Goal: Communication & Community: Answer question/provide support

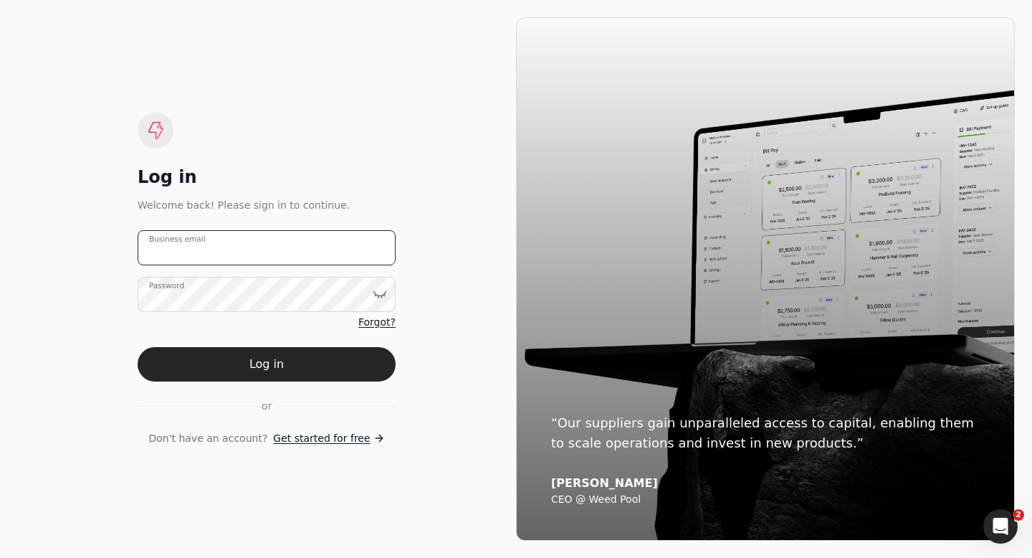
click at [272, 253] on email "Business email" at bounding box center [267, 247] width 258 height 35
type email "[EMAIL_ADDRESS][DOMAIN_NAME]"
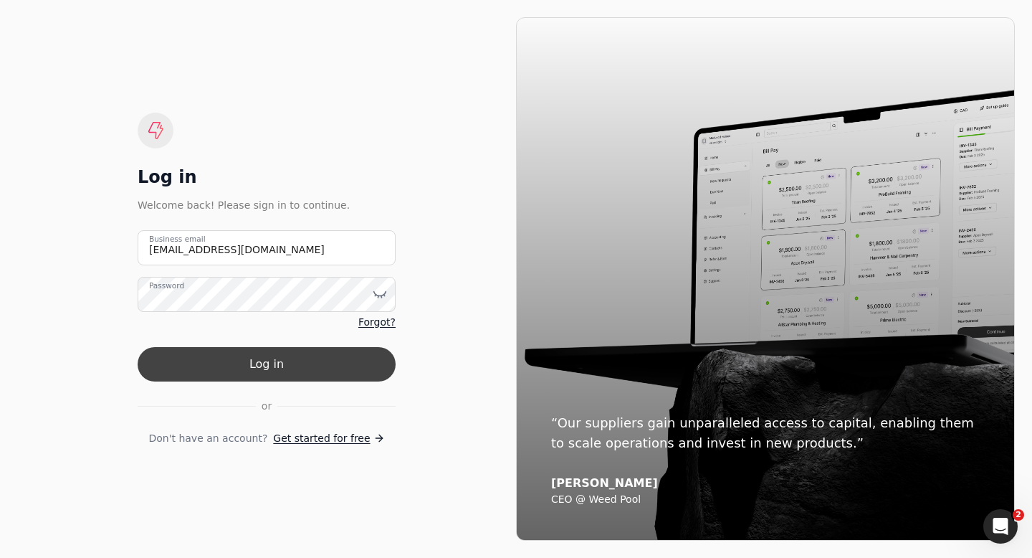
click at [256, 370] on button "Log in" at bounding box center [267, 364] width 258 height 34
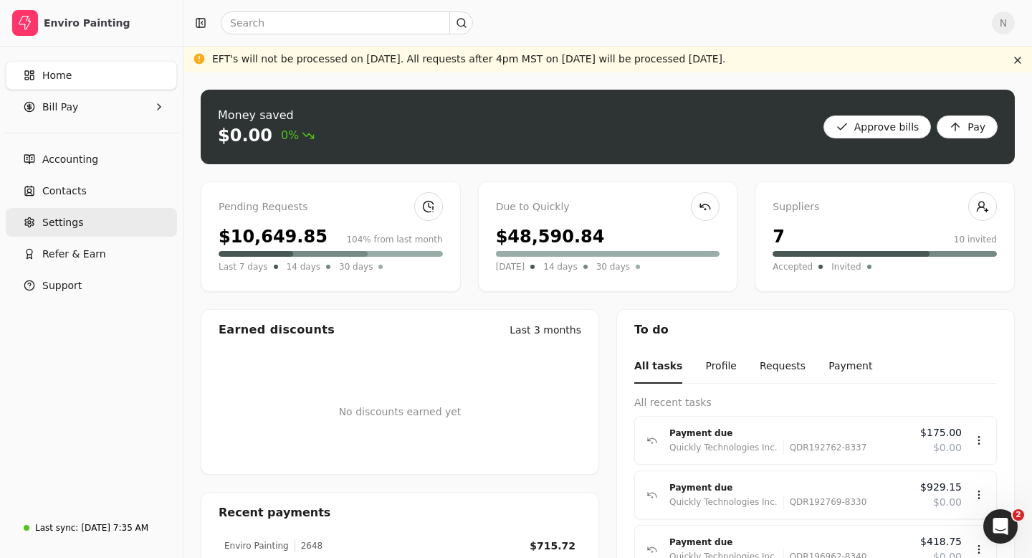
click at [72, 231] on link "Settings" at bounding box center [91, 222] width 171 height 29
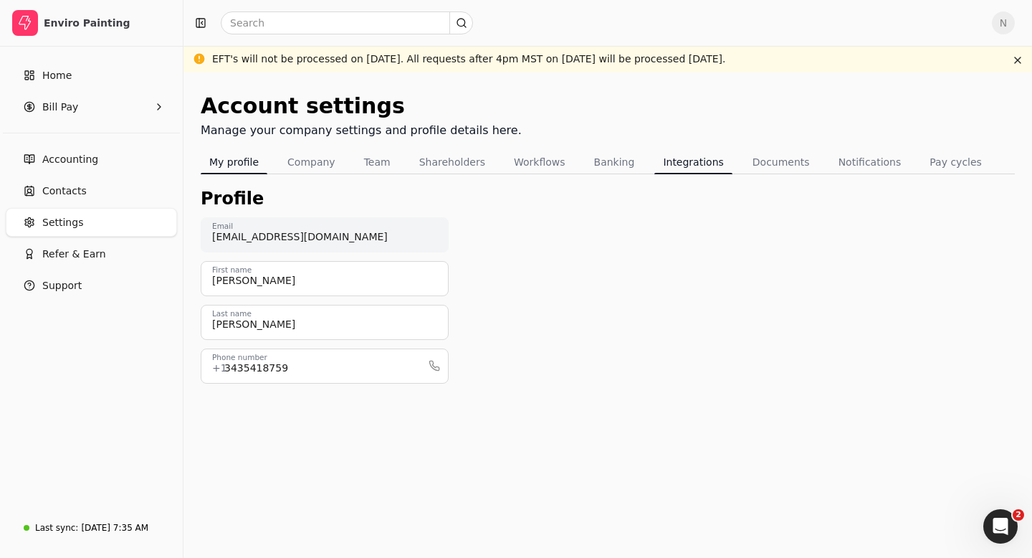
click at [678, 162] on button "Integrations" at bounding box center [692, 162] width 77 height 23
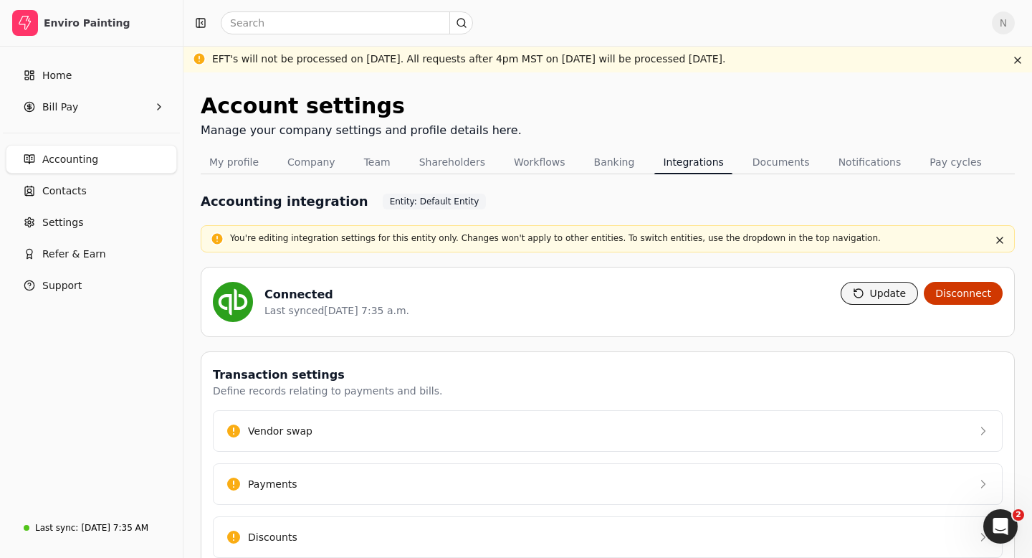
click at [879, 293] on button "Update" at bounding box center [880, 293] width 78 height 23
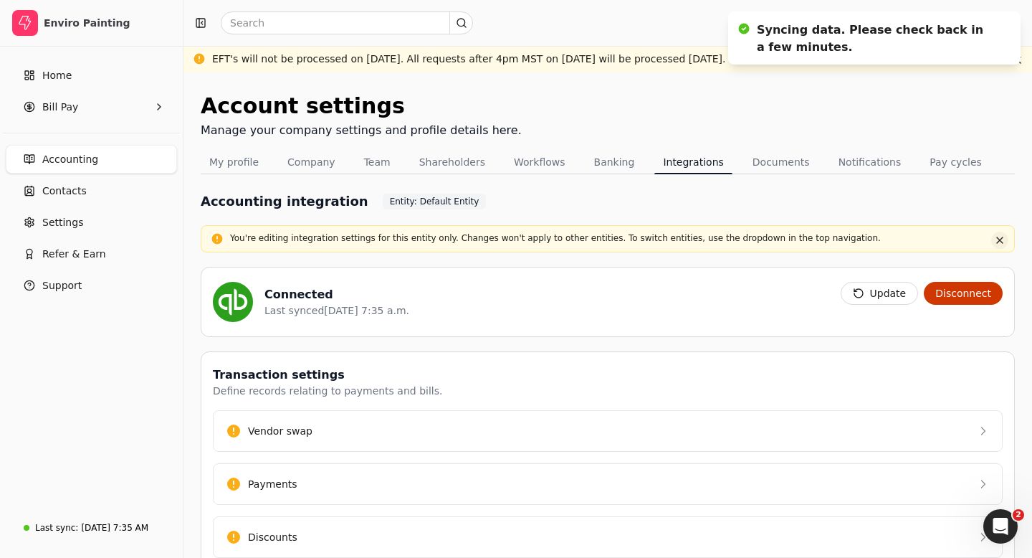
click at [1001, 244] on button "button" at bounding box center [999, 240] width 17 height 17
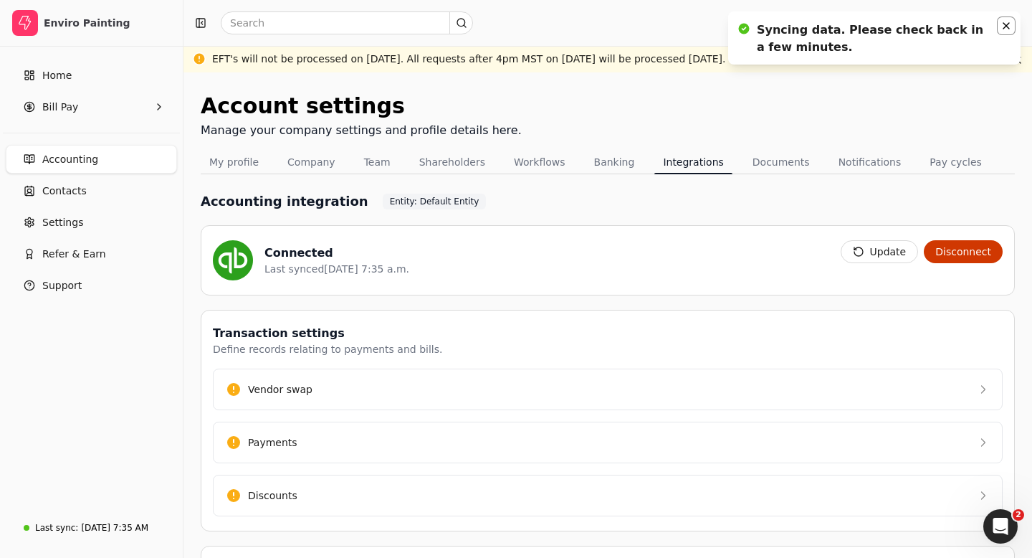
click at [1009, 28] on icon "Notifications (F8)" at bounding box center [1007, 26] width 6 height 6
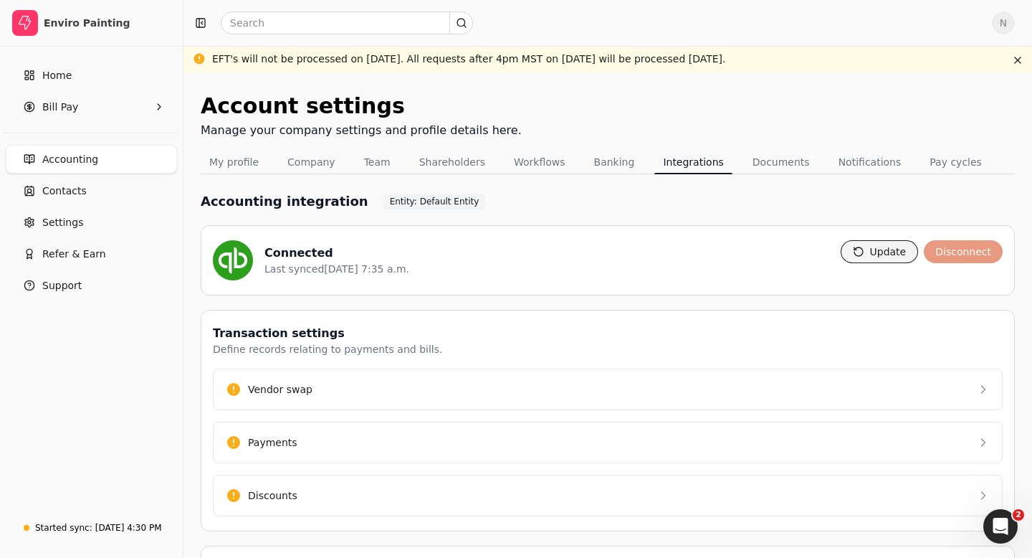
click at [882, 252] on button "Update" at bounding box center [880, 251] width 78 height 23
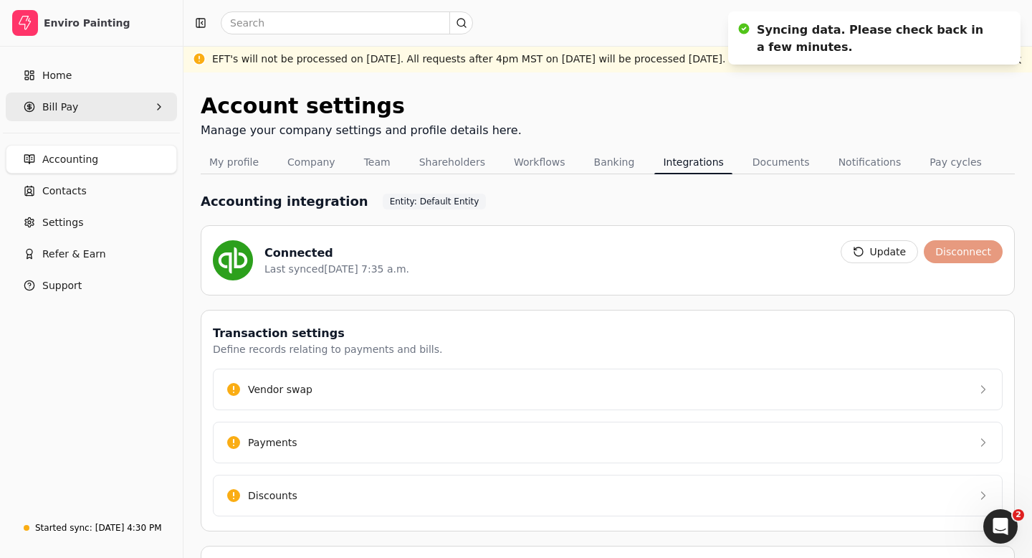
click at [79, 107] on Pay "Bill Pay" at bounding box center [91, 106] width 171 height 29
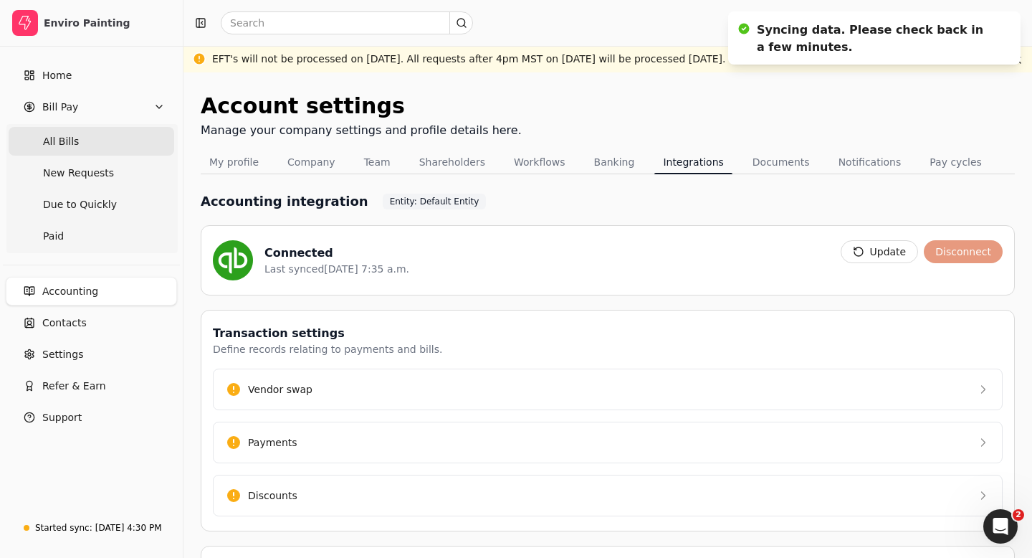
click at [72, 151] on Bills "All Bills" at bounding box center [92, 141] width 166 height 29
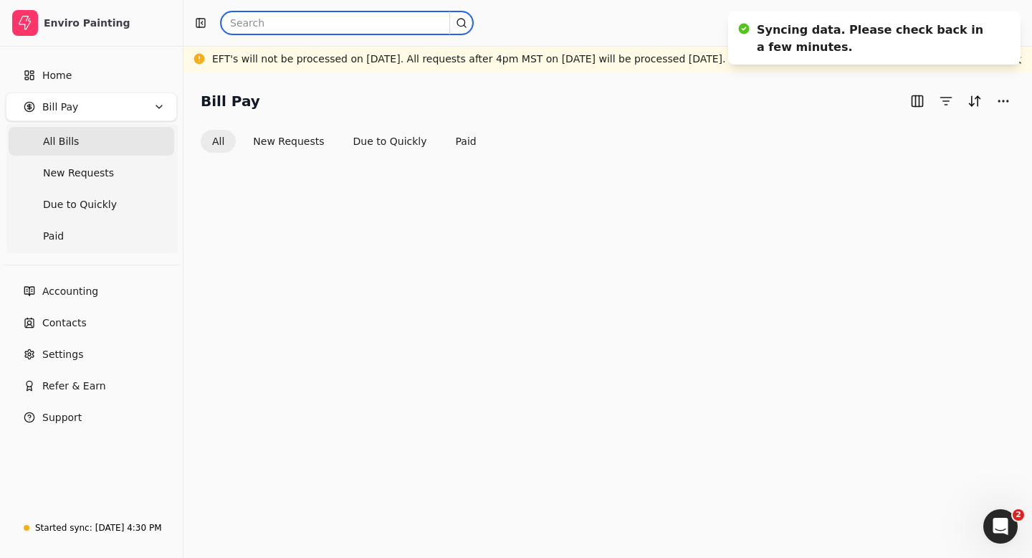
click at [264, 23] on input "text" at bounding box center [347, 22] width 252 height 23
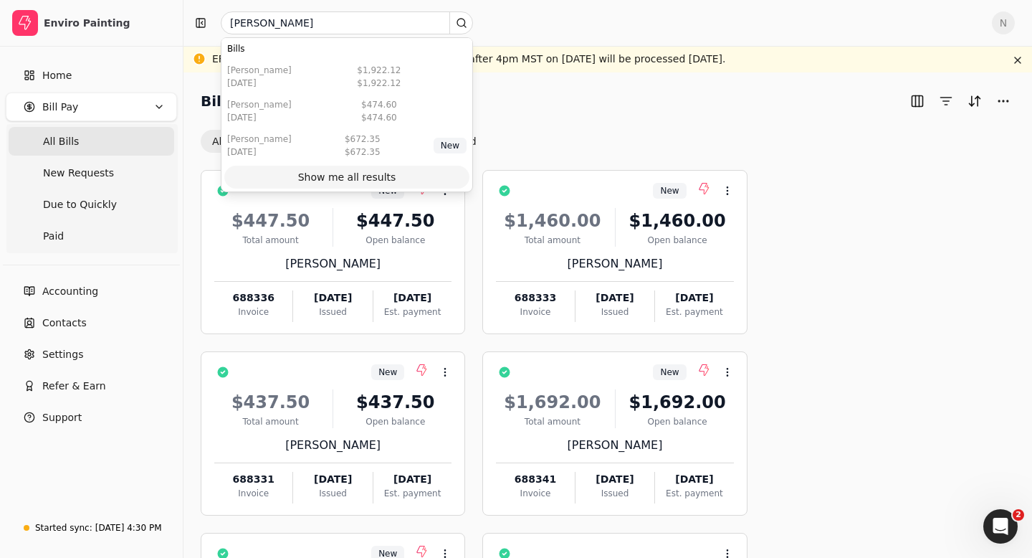
click at [343, 175] on div "Show me all results" at bounding box center [347, 177] width 98 height 15
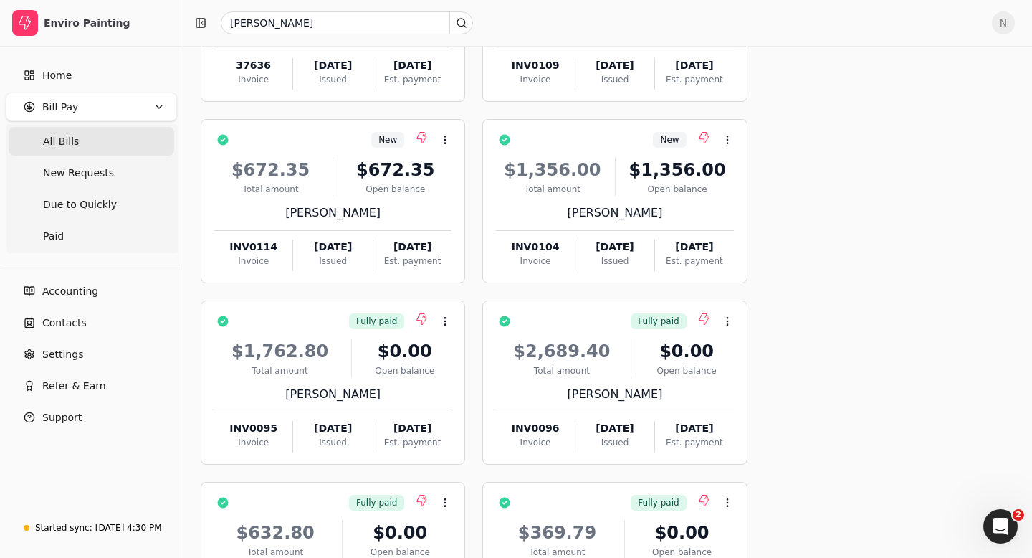
scroll to position [265, 0]
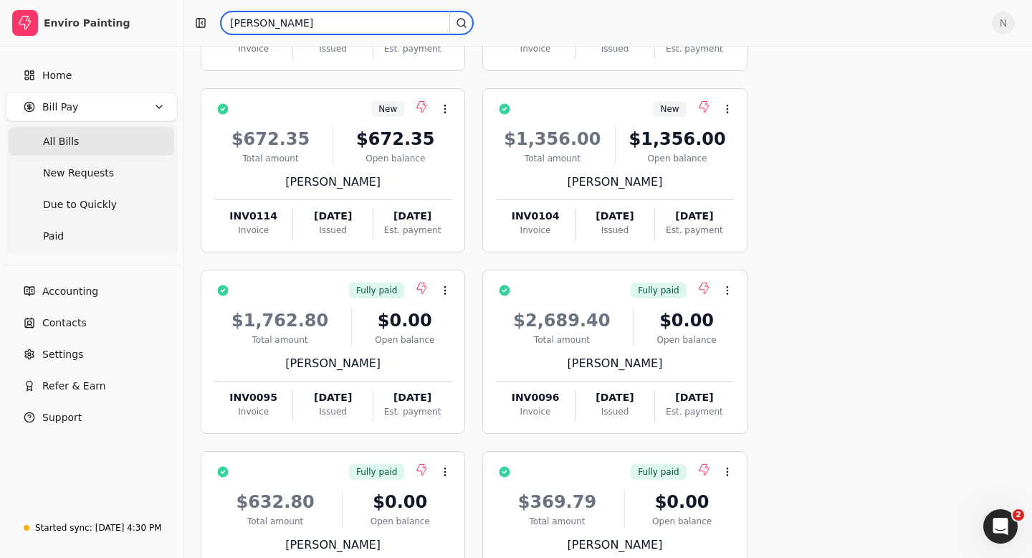
drag, startPoint x: 298, startPoint y: 19, endPoint x: 221, endPoint y: 26, distance: 77.0
click at [221, 22] on input "[PERSON_NAME]" at bounding box center [347, 22] width 252 height 23
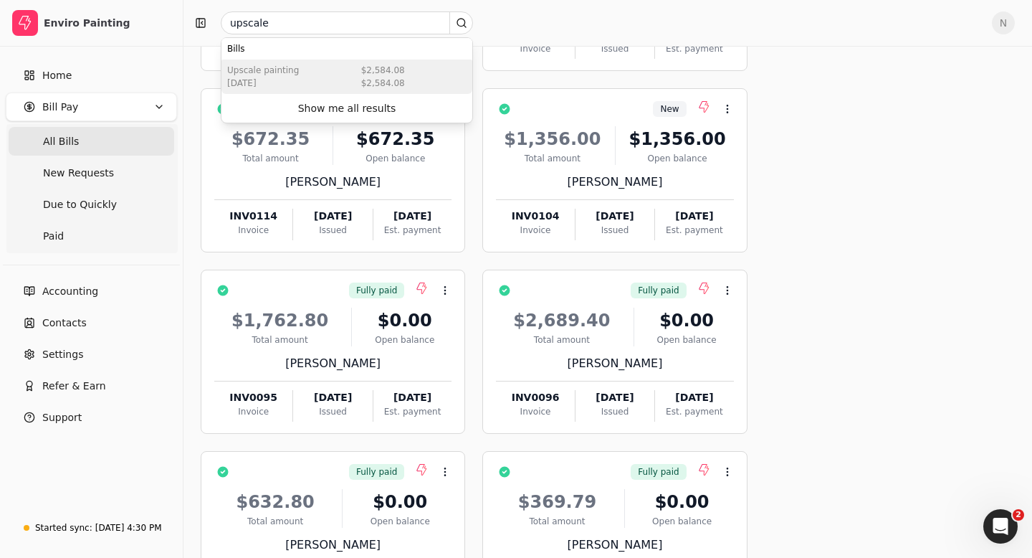
click at [320, 82] on div "Upscale Painting [DATE] $2,584.08 $2,584.08" at bounding box center [346, 76] width 251 height 34
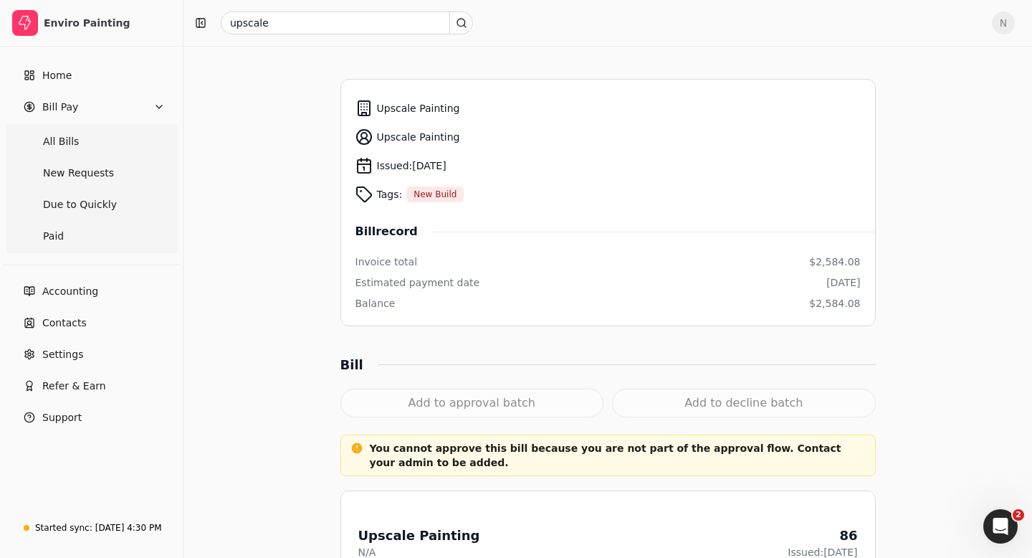
scroll to position [117, 0]
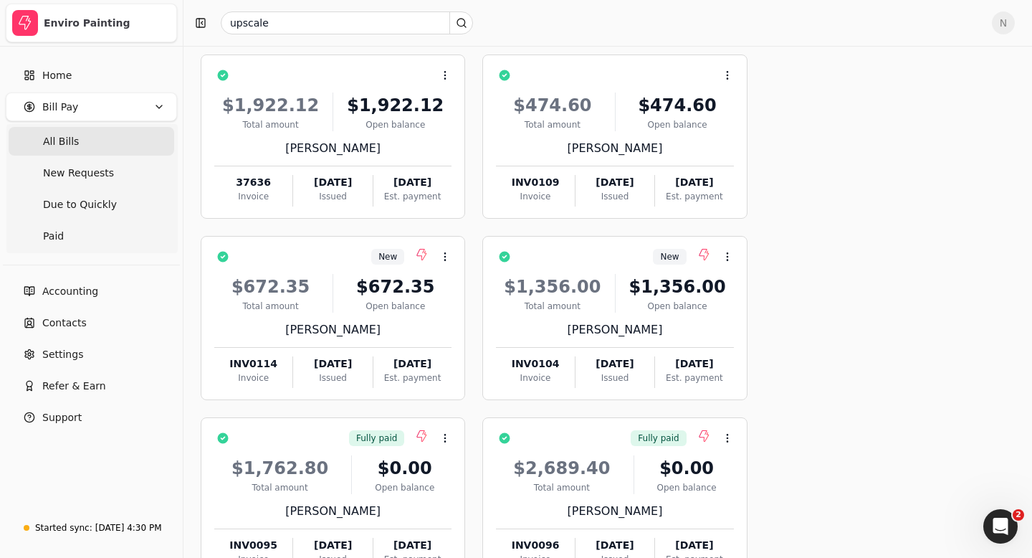
scroll to position [265, 0]
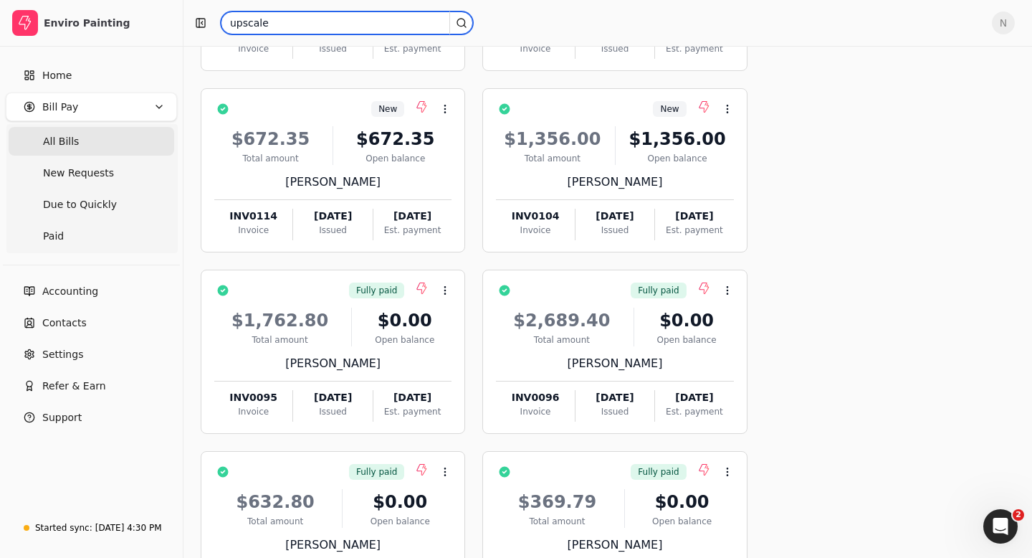
click at [289, 24] on input "upscale" at bounding box center [347, 22] width 252 height 23
drag, startPoint x: 289, startPoint y: 24, endPoint x: 224, endPoint y: 20, distance: 64.7
click at [224, 20] on input "upscale" at bounding box center [347, 22] width 252 height 23
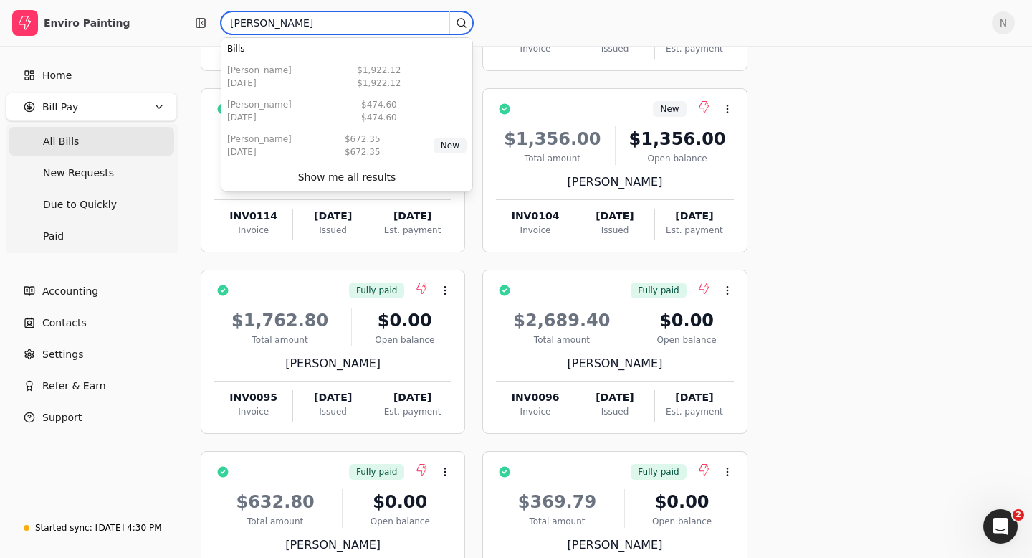
type input "[PERSON_NAME]"
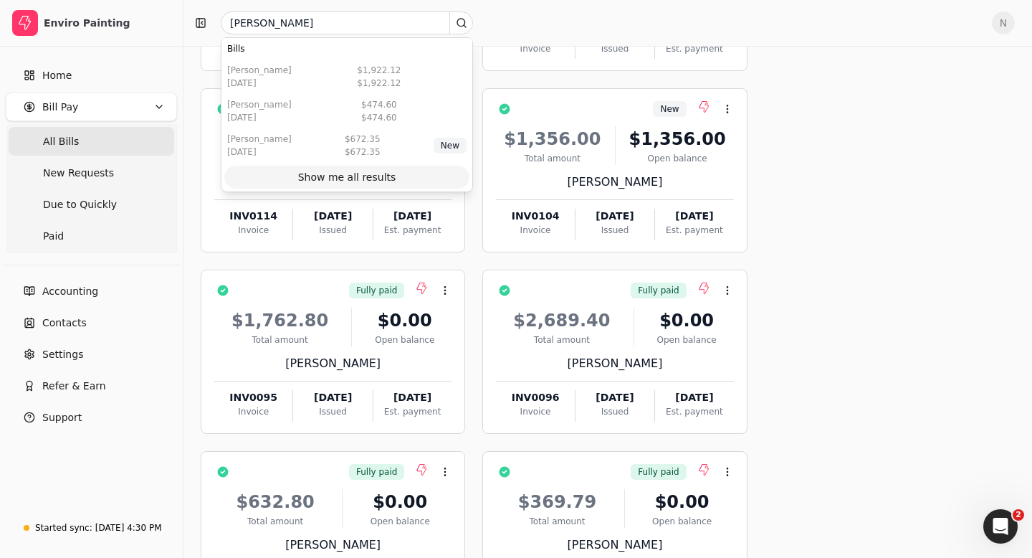
click at [322, 178] on div "Show me all results" at bounding box center [347, 177] width 98 height 15
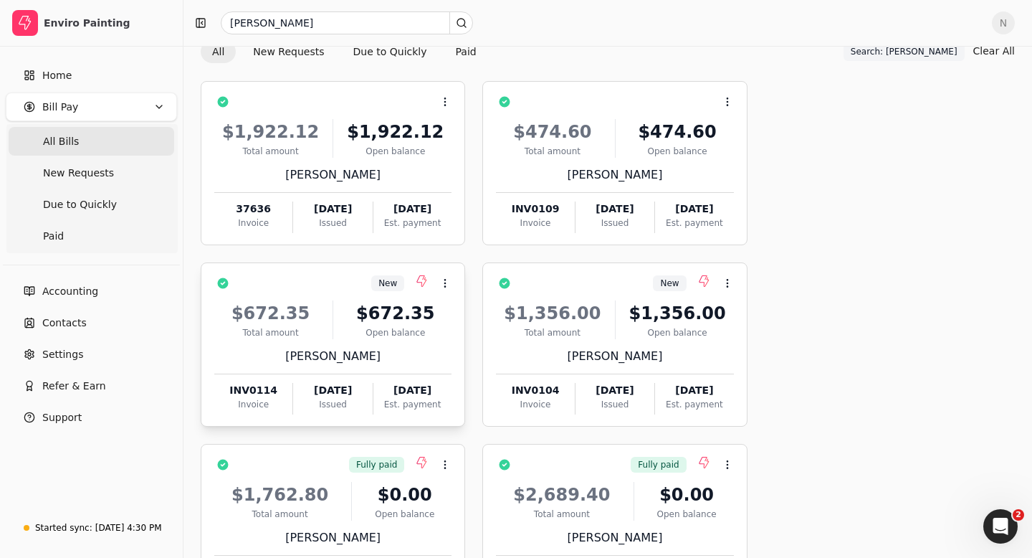
scroll to position [0, 0]
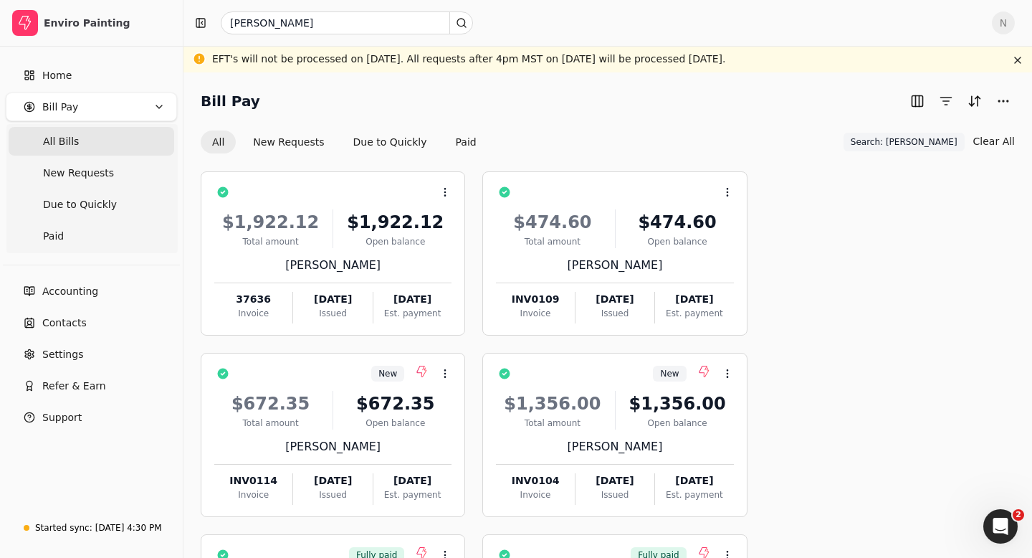
click at [95, 140] on Bills "All Bills" at bounding box center [92, 141] width 166 height 29
click at [1001, 533] on icon "Open Intercom Messenger" at bounding box center [999, 525] width 24 height 24
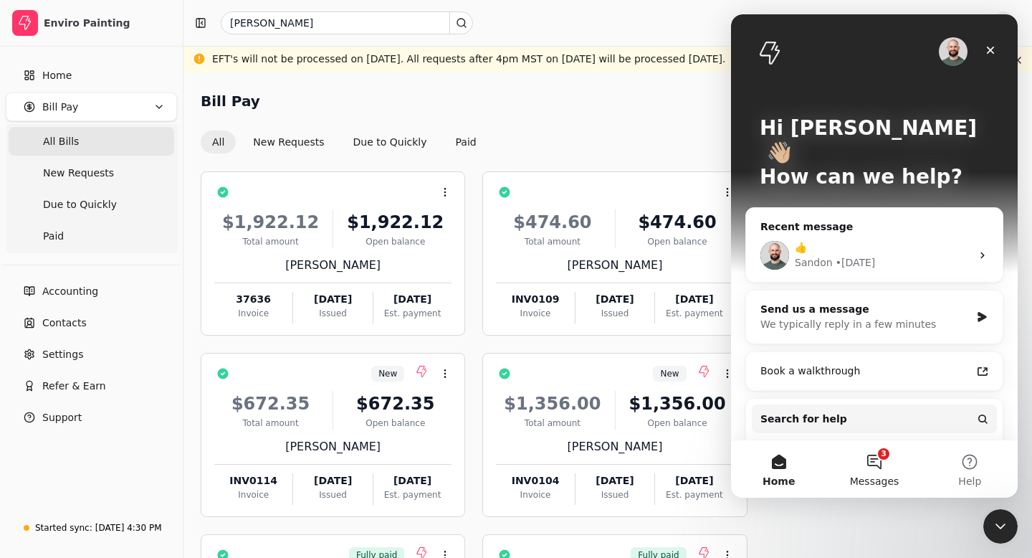
click at [870, 464] on button "3 Messages" at bounding box center [873, 468] width 95 height 57
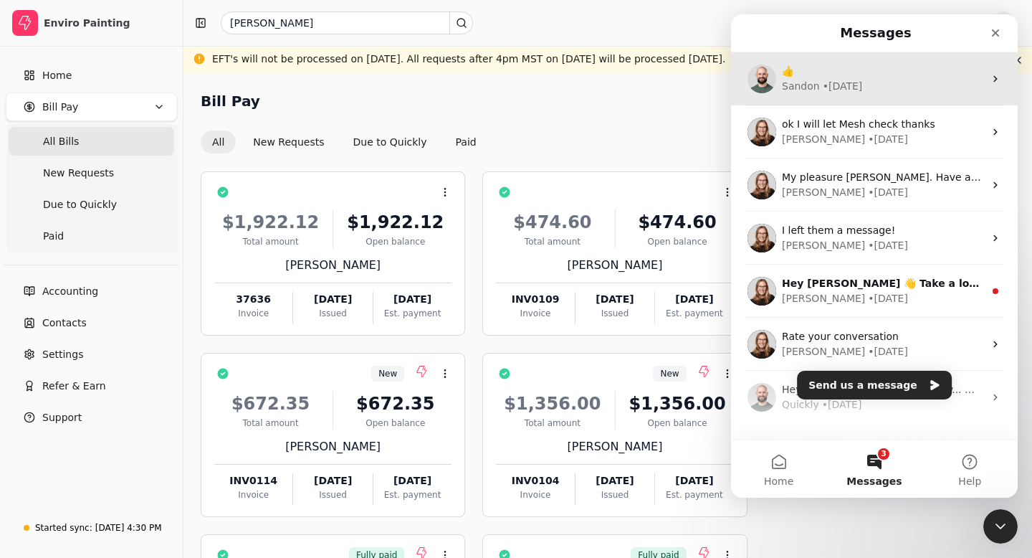
click at [893, 76] on div "👍" at bounding box center [883, 71] width 202 height 15
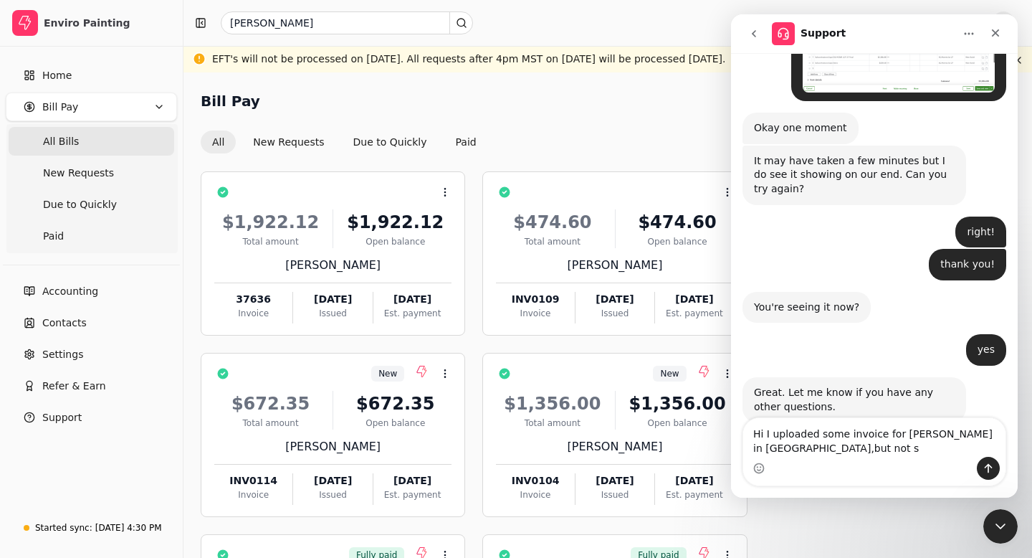
scroll to position [3788, 0]
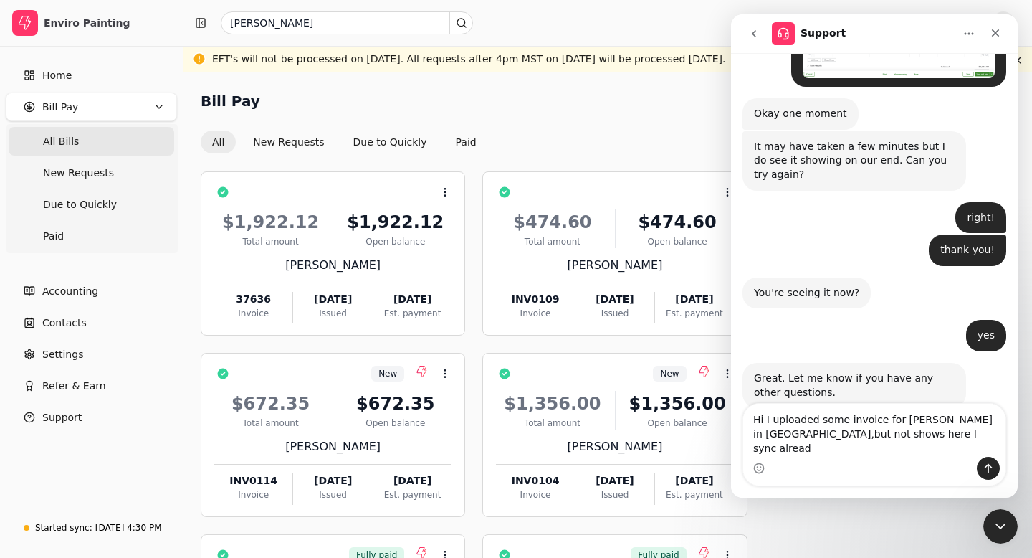
type textarea "Hi I uploaded some invoice for [PERSON_NAME] in [GEOGRAPHIC_DATA],but not shows…"
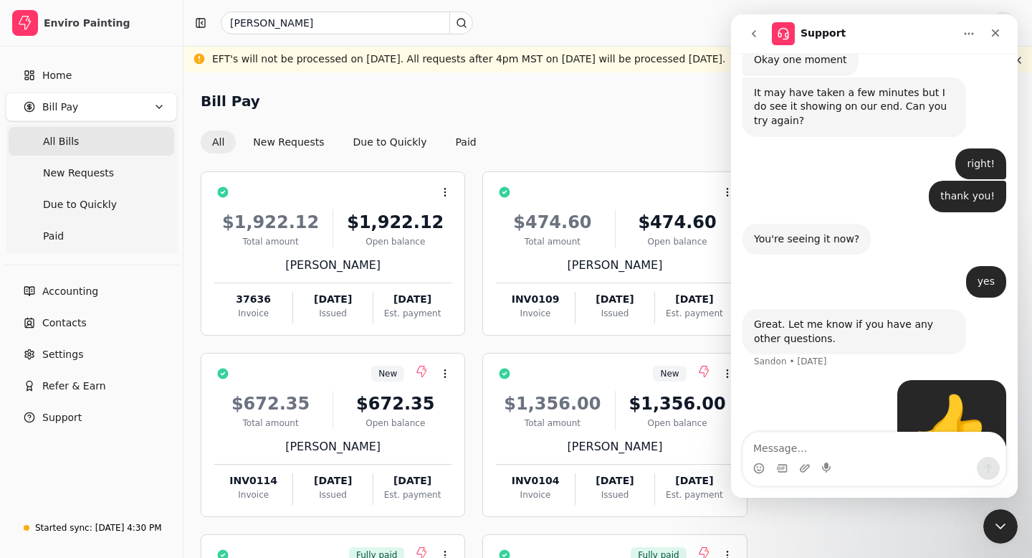
scroll to position [3849, 0]
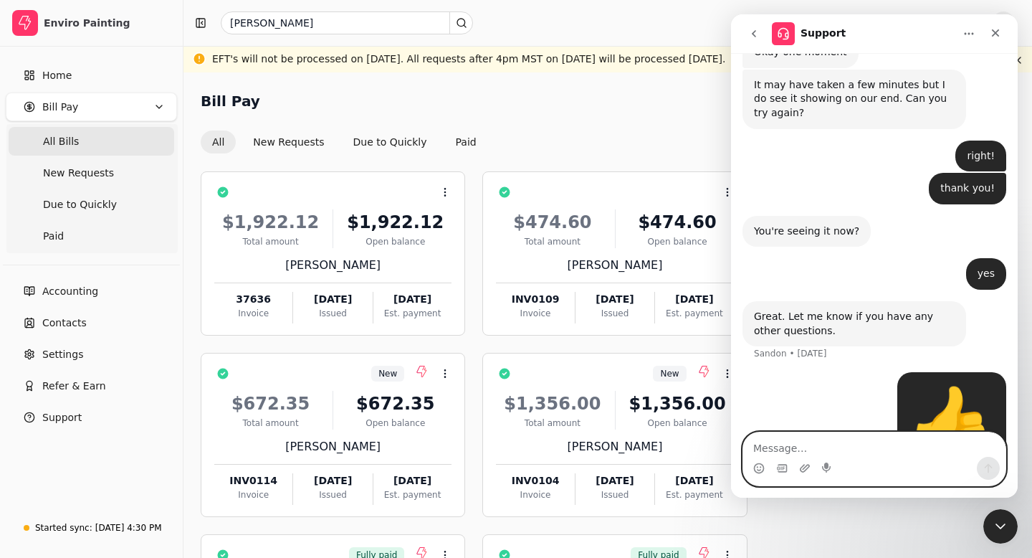
paste textarea "INV0118"
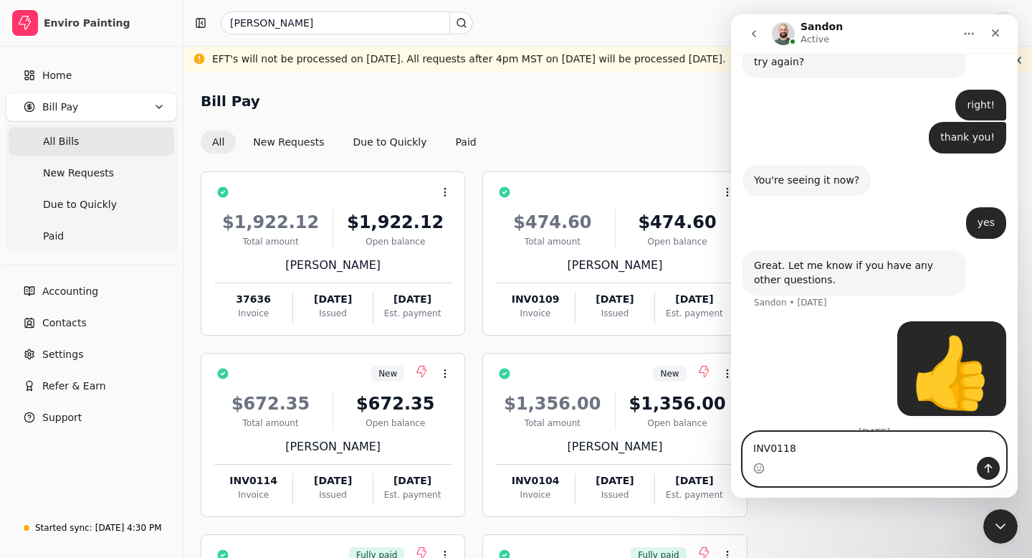
scroll to position [3905, 0]
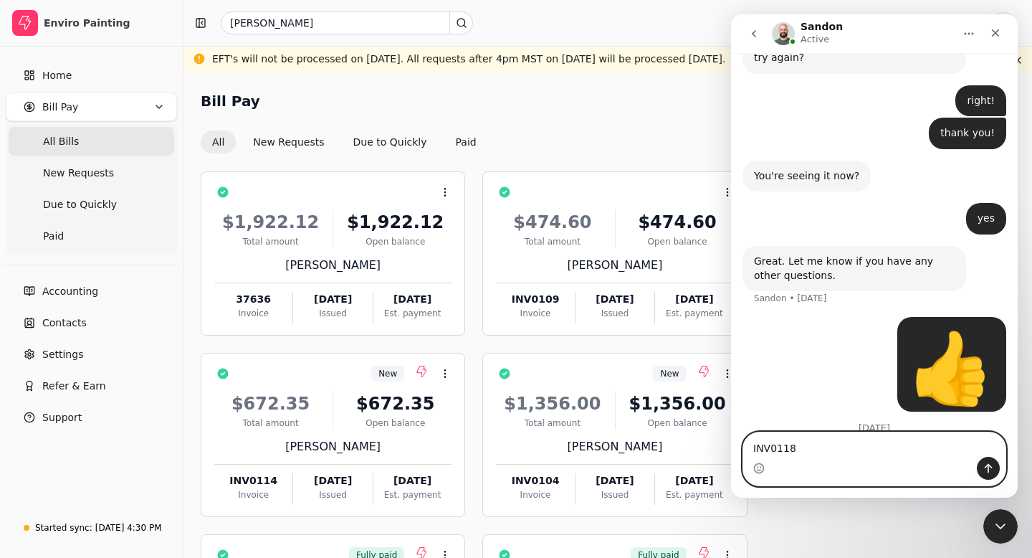
type textarea "INV0118"
click at [984, 470] on icon "Send a message…" at bounding box center [988, 467] width 11 height 11
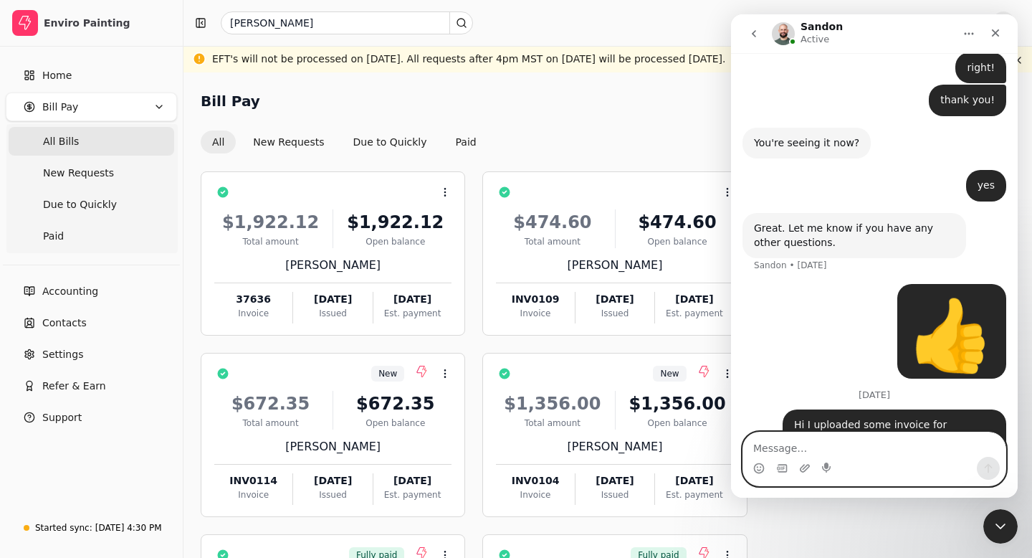
paste textarea "INV0118"
type textarea "INV0124"
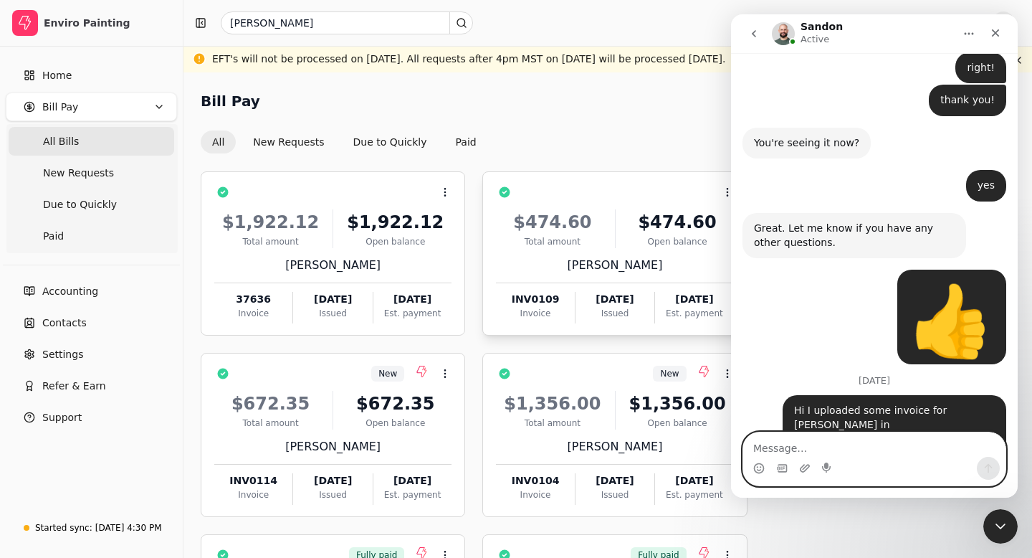
scroll to position [3981, 0]
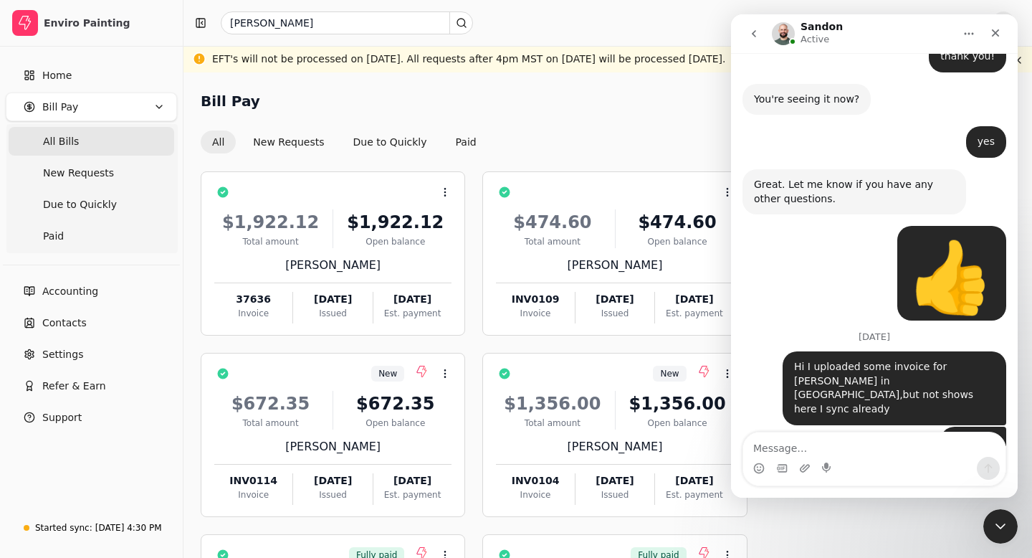
drag, startPoint x: 956, startPoint y: 401, endPoint x: 997, endPoint y: 402, distance: 41.6
click at [997, 540] on div "INV0124 [PERSON_NAME] • Just now" at bounding box center [973, 556] width 66 height 32
copy div "INV0124"
click at [766, 449] on textarea "Message…" at bounding box center [874, 444] width 262 height 24
paste textarea "INV0124"
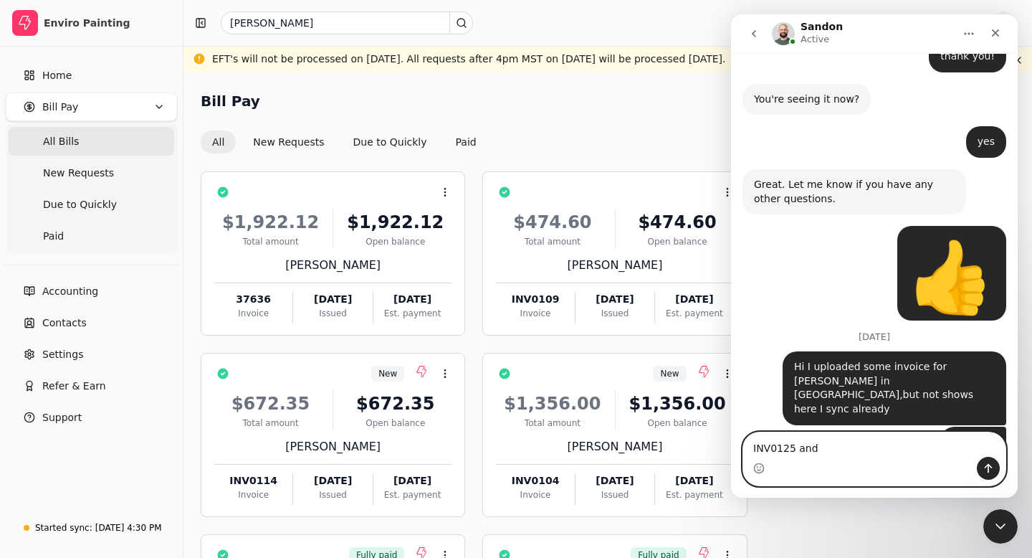
paste textarea "INV0124"
type textarea "INV0125 and INV0126"
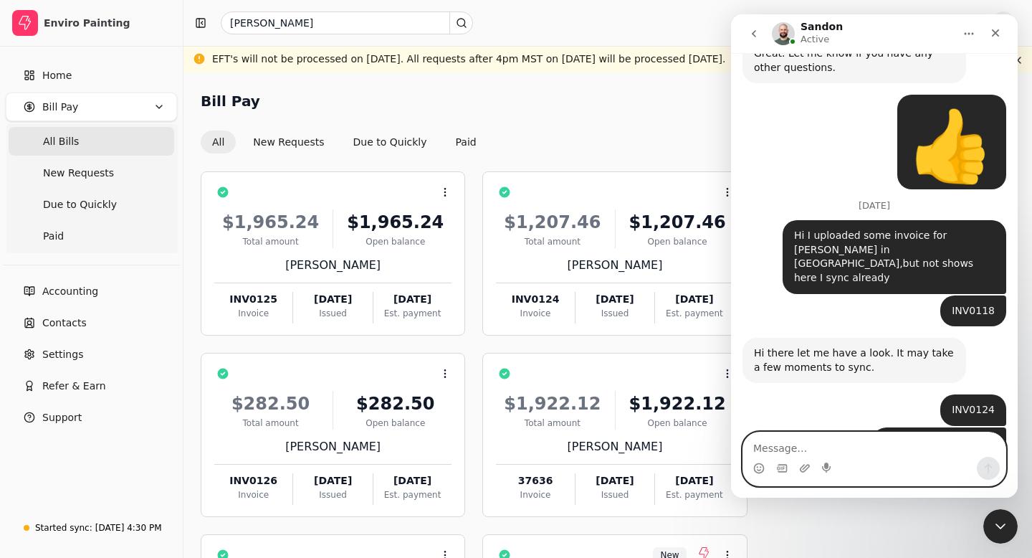
scroll to position [4117, 0]
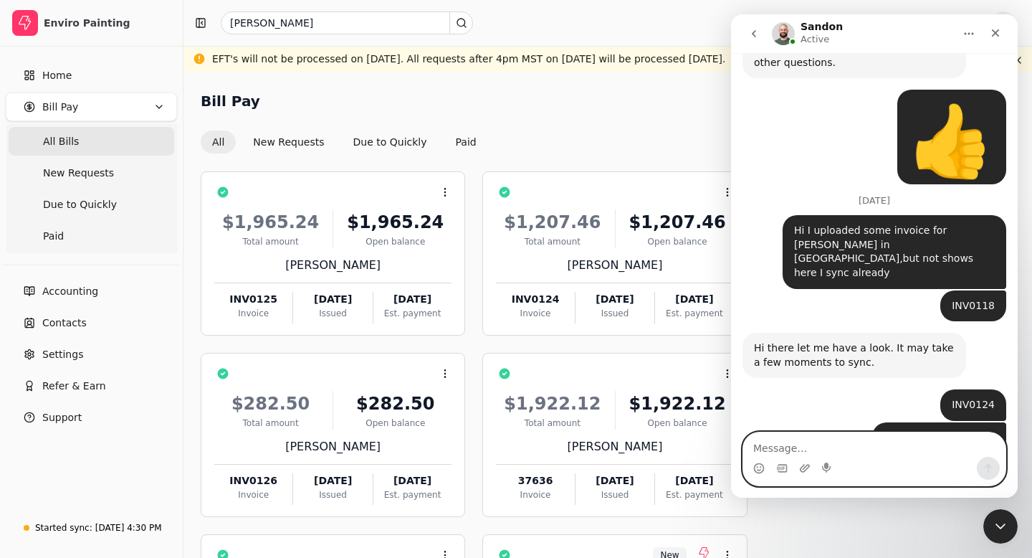
click at [765, 447] on textarea "Message…" at bounding box center [874, 444] width 262 height 24
click at [806, 468] on icon "Upload attachment" at bounding box center [804, 467] width 11 height 11
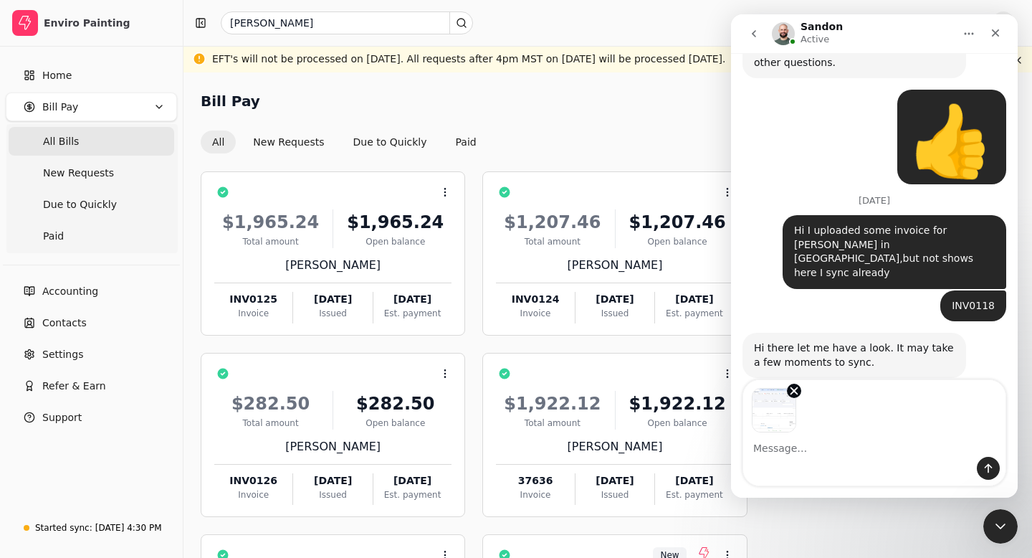
scroll to position [4170, 0]
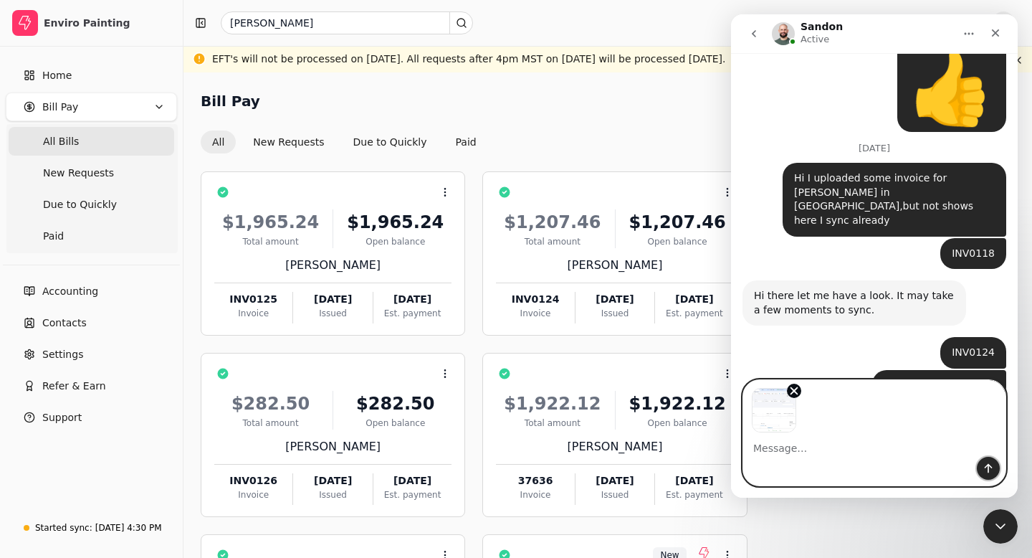
click at [993, 464] on icon "Send a message…" at bounding box center [988, 467] width 11 height 11
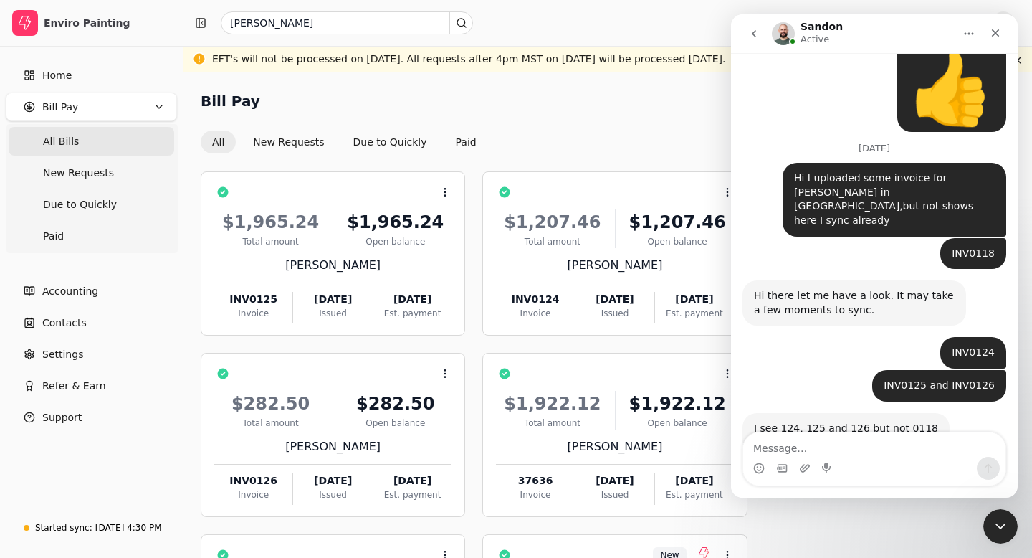
scroll to position [4267, 0]
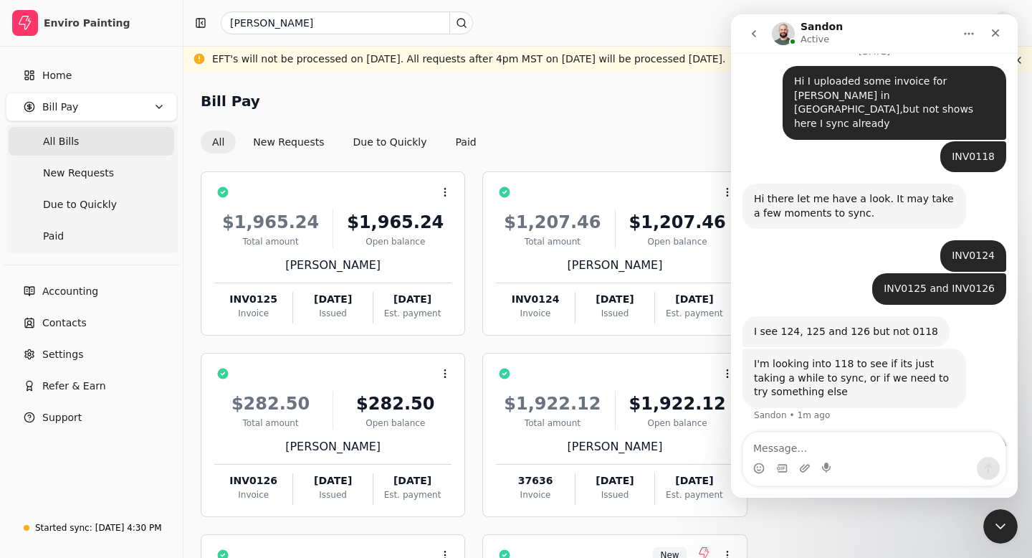
type textarea "m"
click at [68, 349] on span "Settings" at bounding box center [62, 354] width 41 height 15
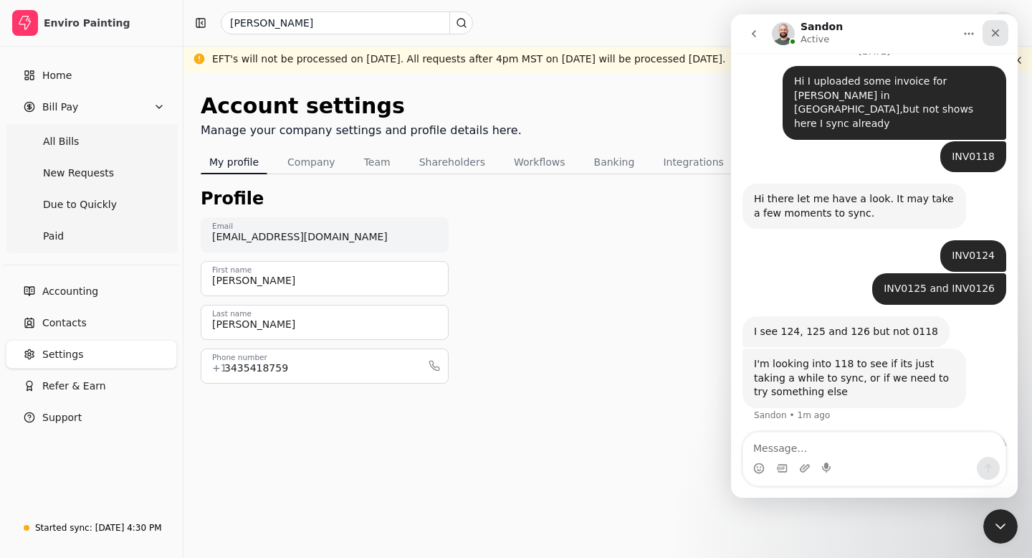
click at [998, 34] on icon "Close" at bounding box center [995, 32] width 11 height 11
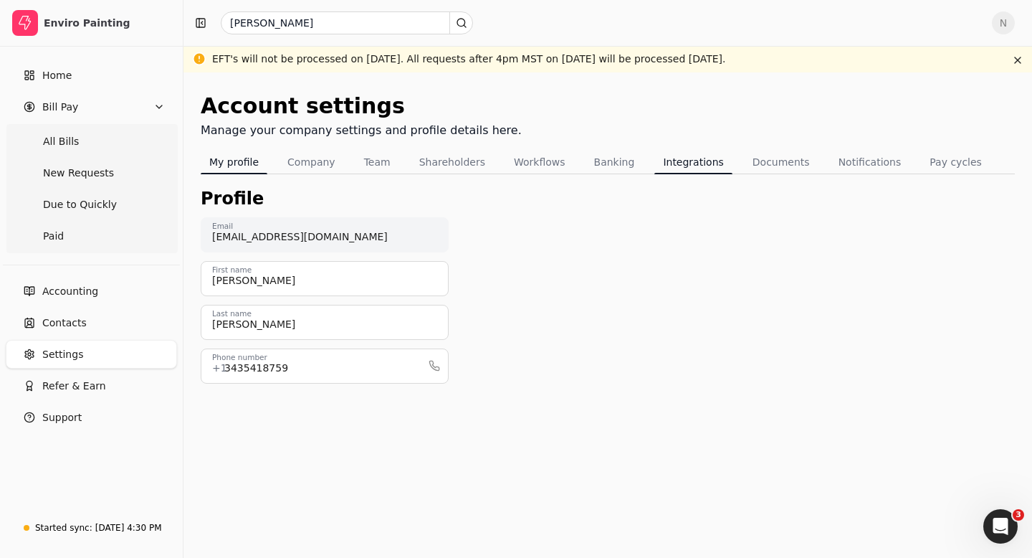
click at [673, 163] on button "Integrations" at bounding box center [692, 162] width 77 height 23
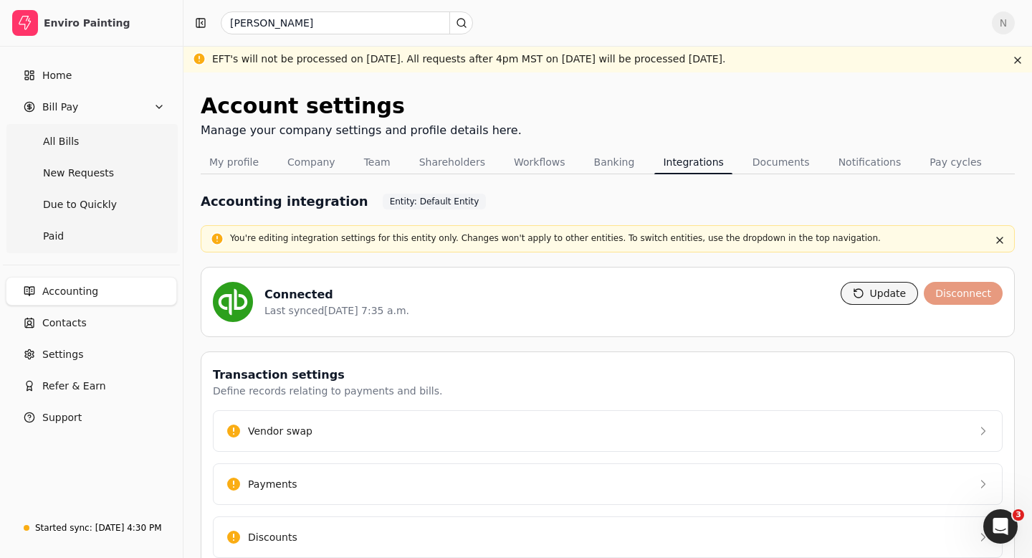
click at [895, 293] on button "Update" at bounding box center [880, 293] width 78 height 23
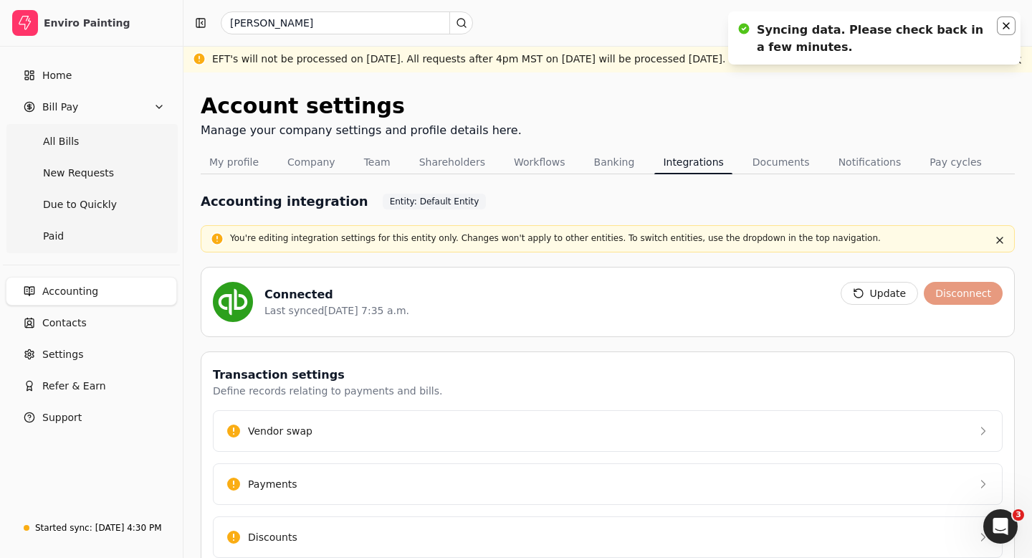
click at [1004, 28] on icon "Notifications (F8)" at bounding box center [1006, 25] width 11 height 11
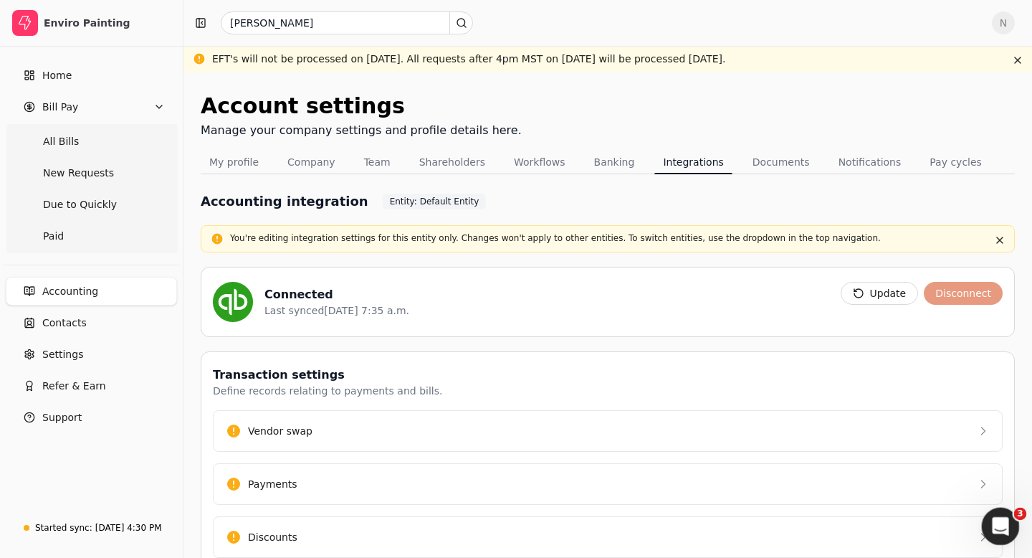
click at [998, 526] on icon "Open Intercom Messenger" at bounding box center [999, 525] width 24 height 24
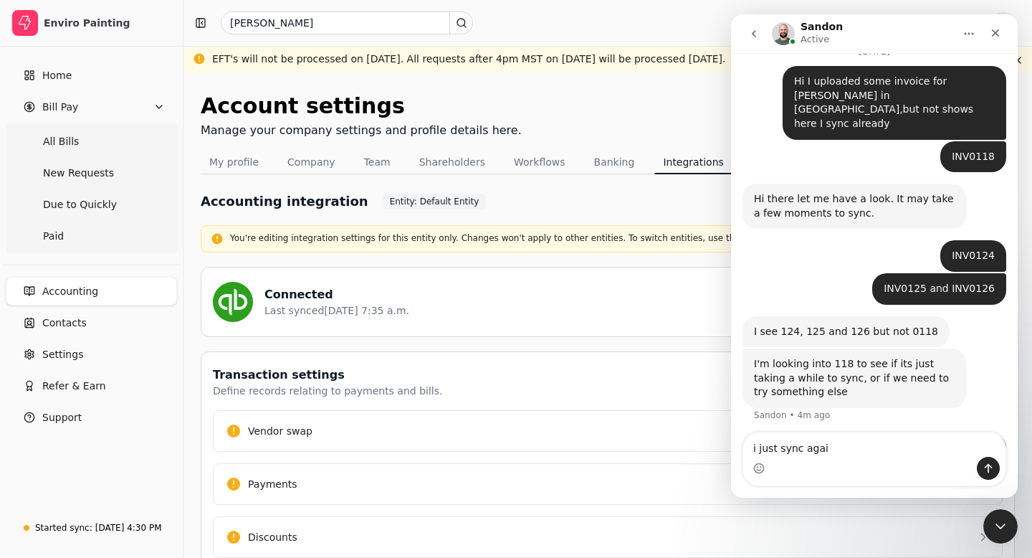
type textarea "i just sync again"
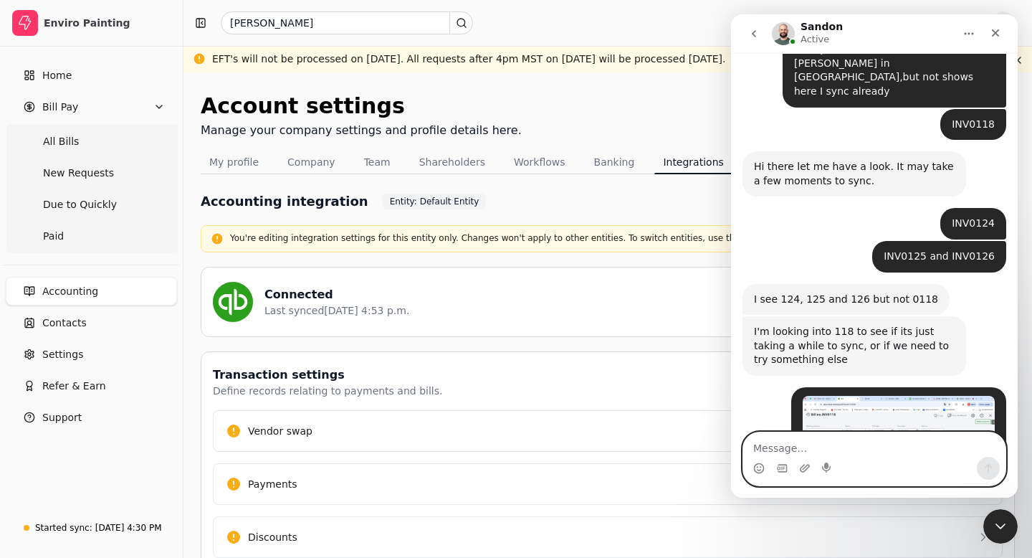
scroll to position [4435, 0]
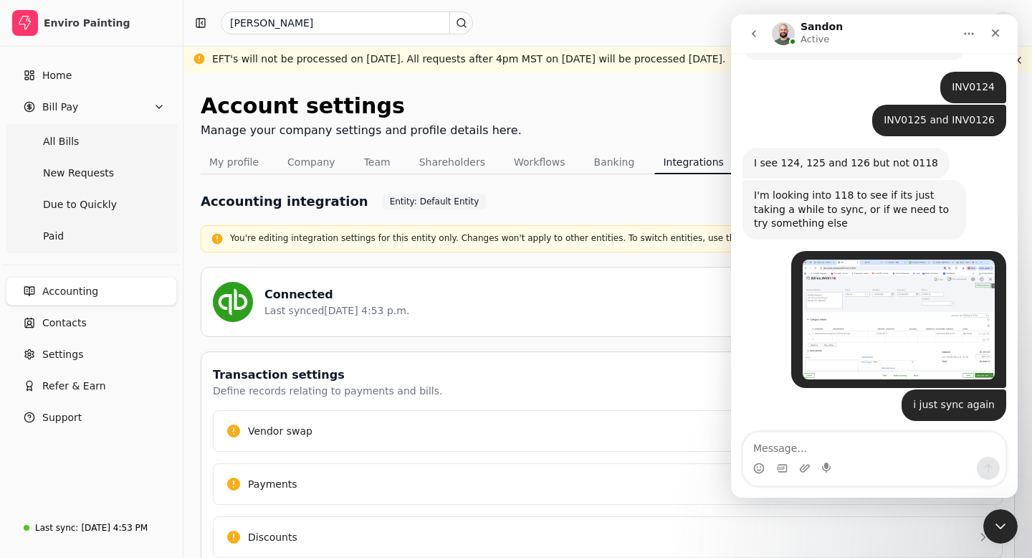
drag, startPoint x: 795, startPoint y: 307, endPoint x: 753, endPoint y: 295, distance: 43.1
click at [754, 441] on div "I see this bill with the same details: Invoice - 37636" at bounding box center [854, 455] width 201 height 28
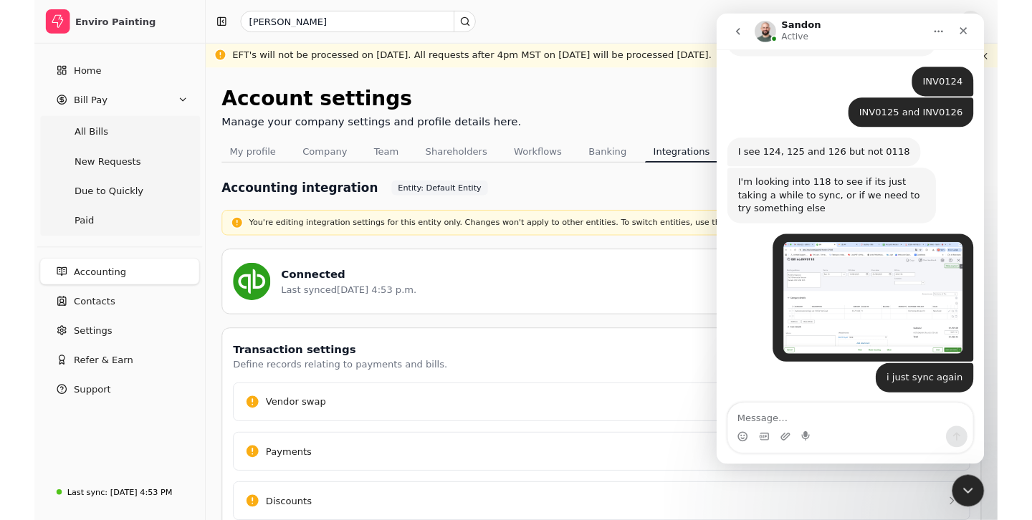
scroll to position [4449, 0]
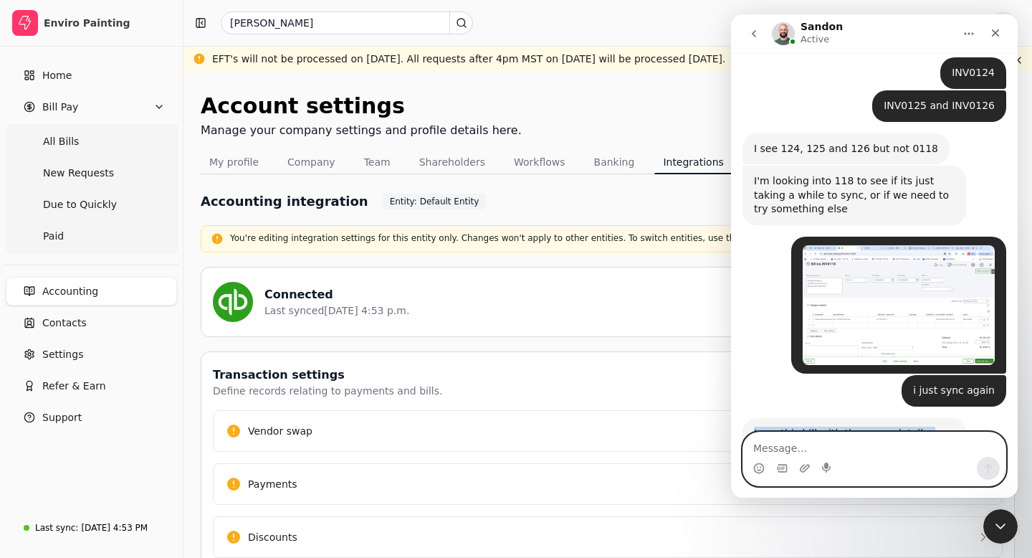
click at [775, 447] on textarea "Message…" at bounding box center [874, 444] width 262 height 24
type textarea "I"
type textarea "I think we should re"
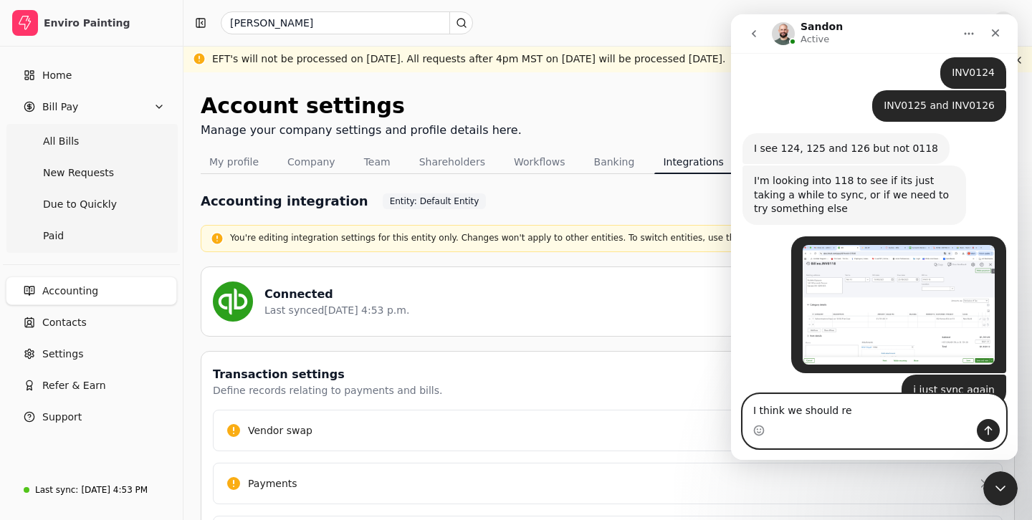
scroll to position [4534, 0]
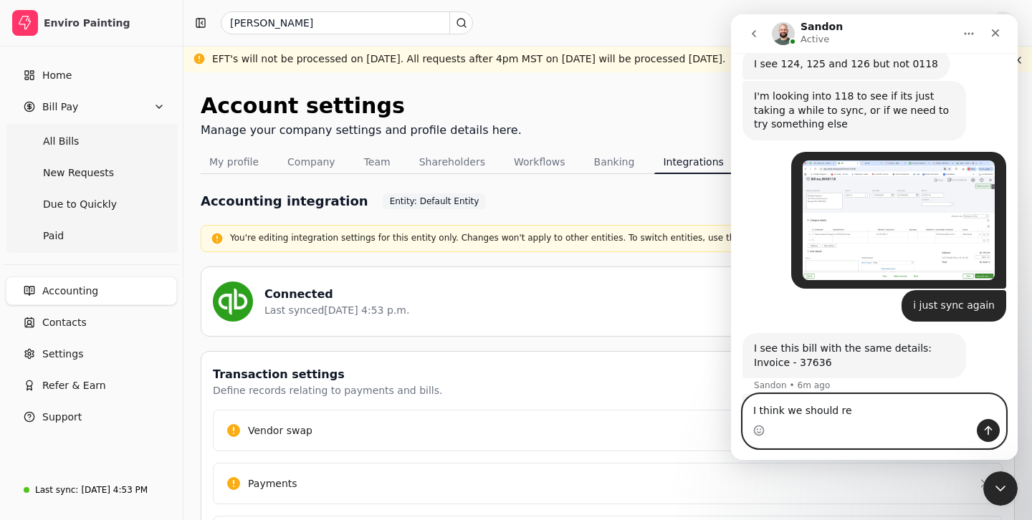
drag, startPoint x: 850, startPoint y: 418, endPoint x: 759, endPoint y: 402, distance: 92.4
click at [759, 401] on textarea "I think we should re" at bounding box center [874, 407] width 262 height 24
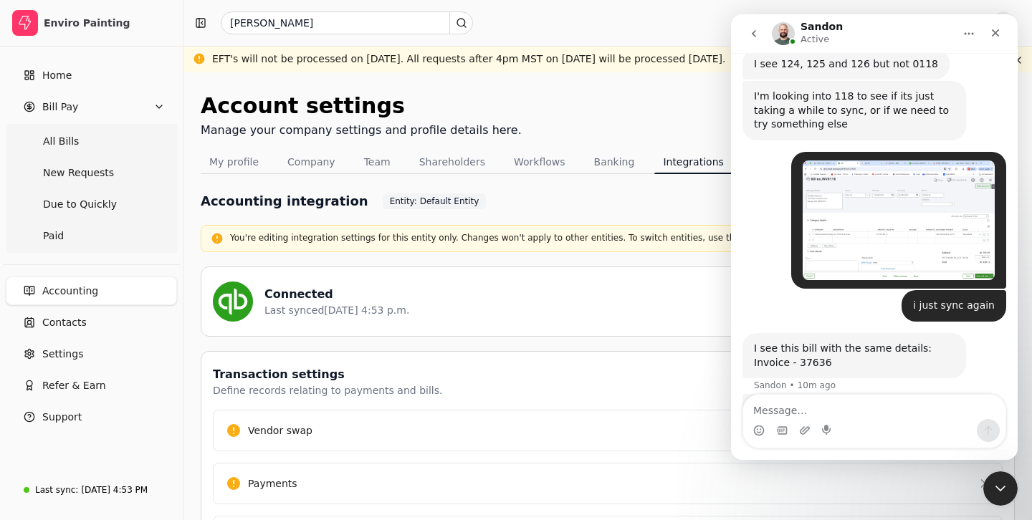
scroll to position [4533, 0]
click at [996, 34] on icon "Close" at bounding box center [996, 33] width 8 height 8
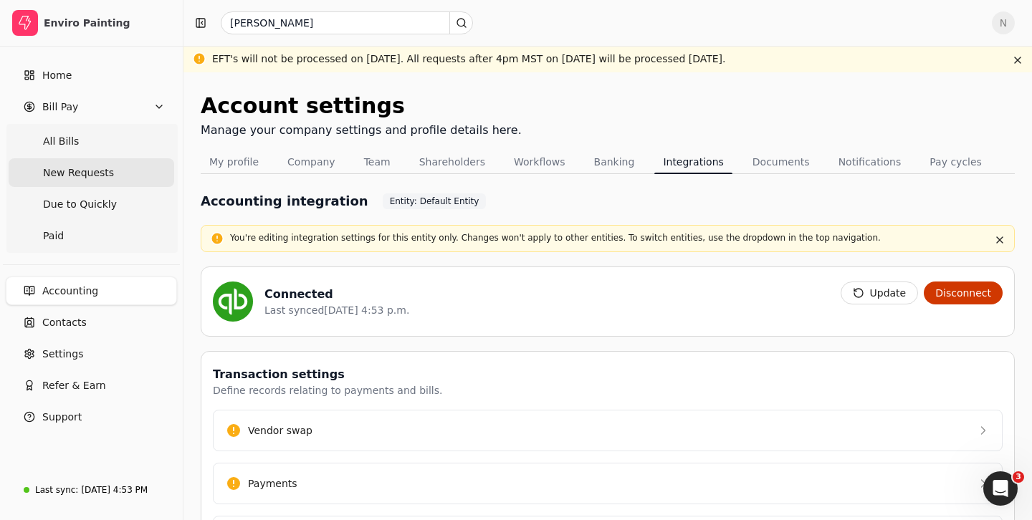
click at [79, 171] on span "New Requests" at bounding box center [78, 173] width 71 height 15
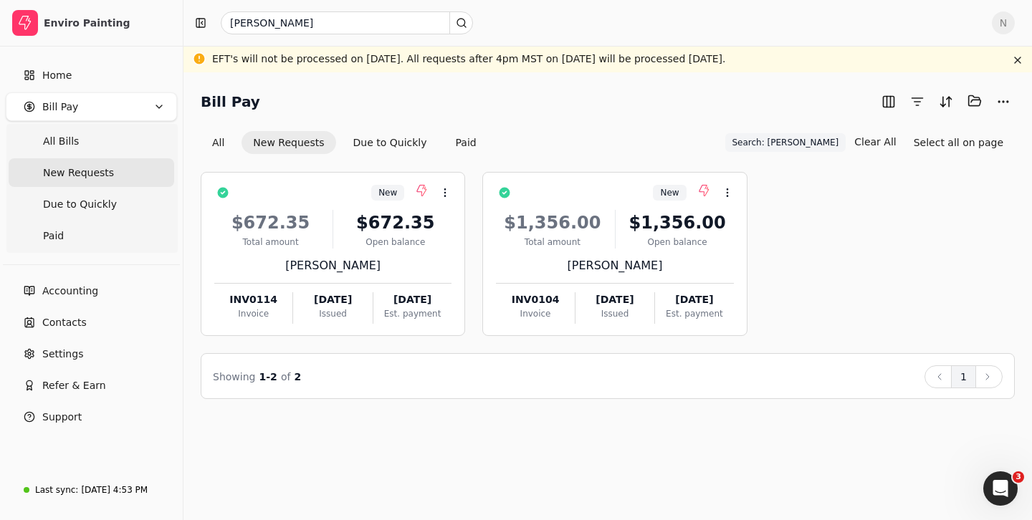
click at [79, 171] on span "New Requests" at bounding box center [78, 173] width 71 height 15
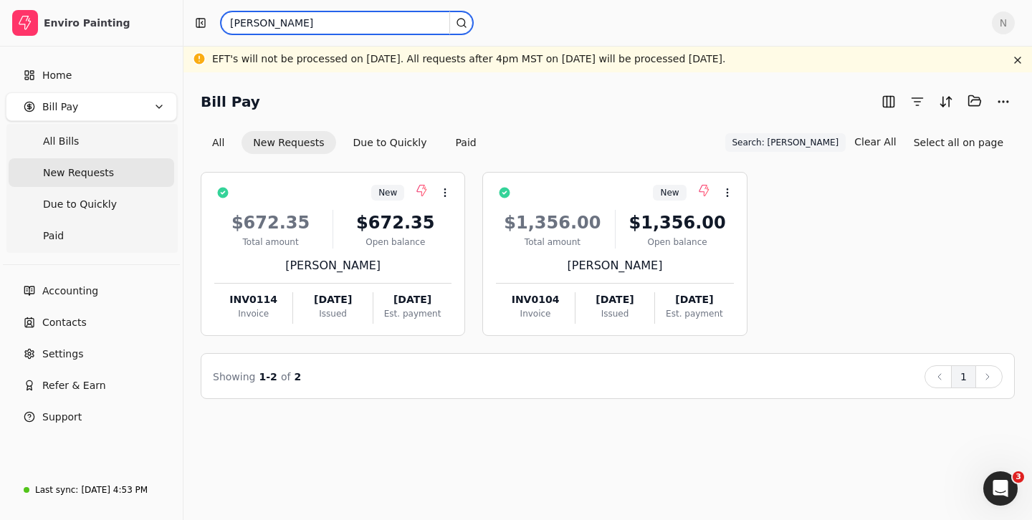
drag, startPoint x: 275, startPoint y: 27, endPoint x: 232, endPoint y: 23, distance: 43.2
click at [230, 23] on input "[PERSON_NAME]" at bounding box center [347, 22] width 252 height 23
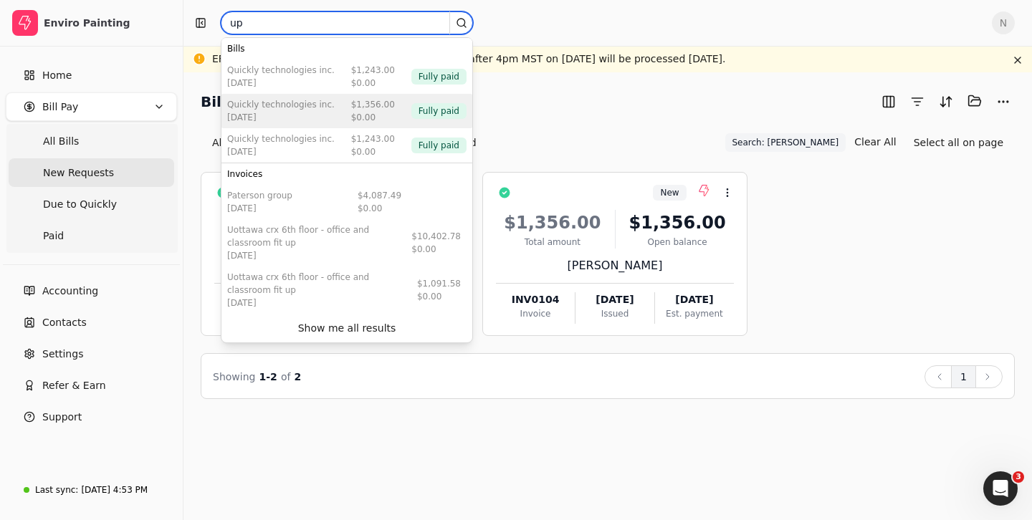
type input "upscale"
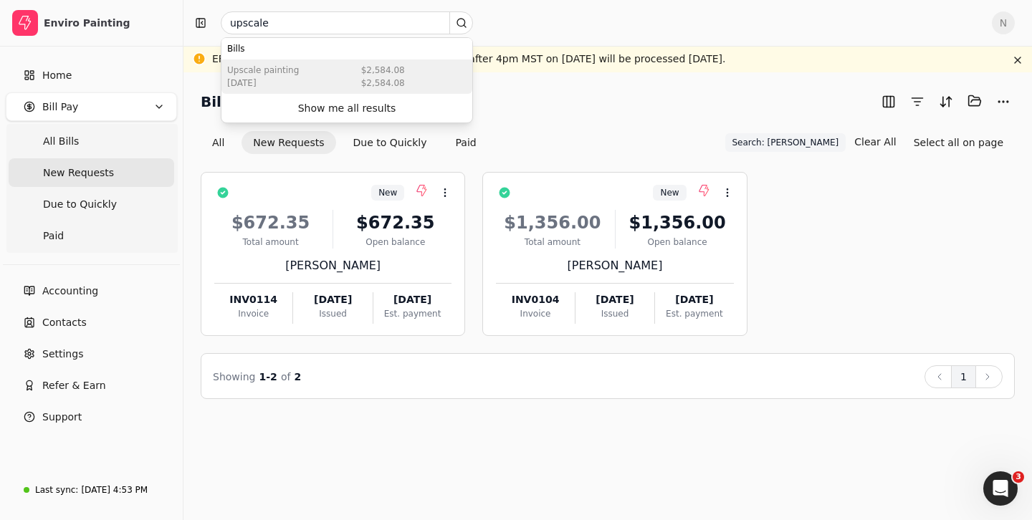
click at [353, 76] on div "Upscale Painting [DATE] $2,584.08 $2,584.08" at bounding box center [346, 76] width 251 height 34
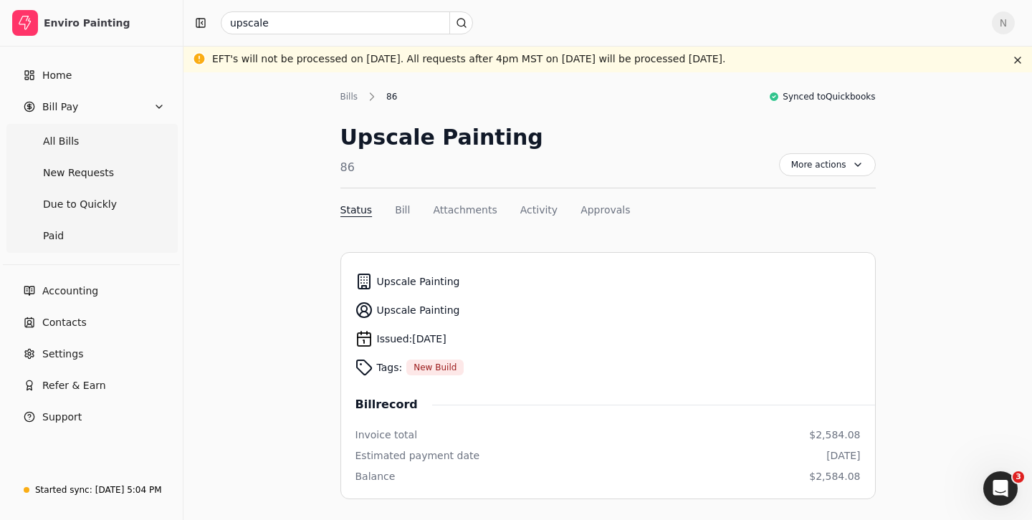
click at [1001, 22] on span "N" at bounding box center [1003, 22] width 23 height 23
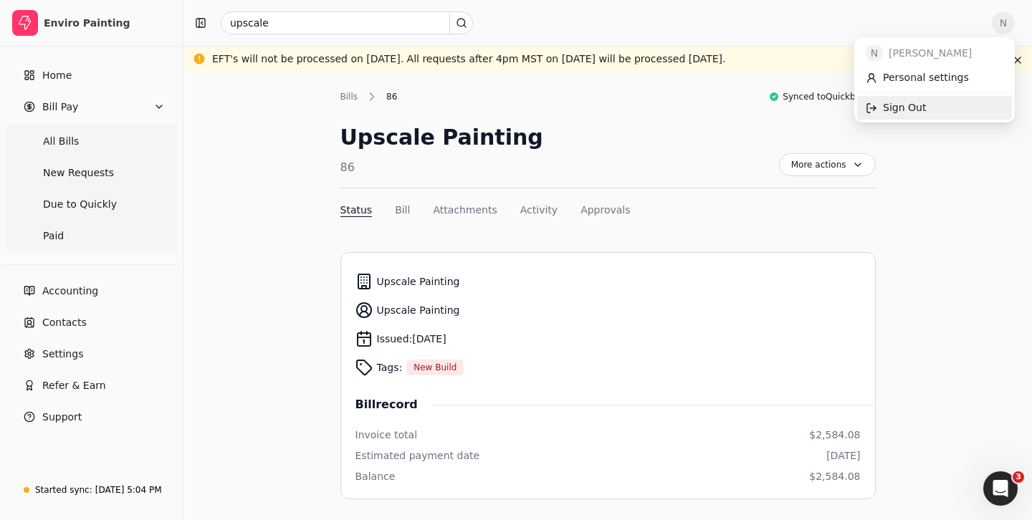
click at [914, 108] on span "Sign Out" at bounding box center [904, 107] width 43 height 15
